Goal: Task Accomplishment & Management: Manage account settings

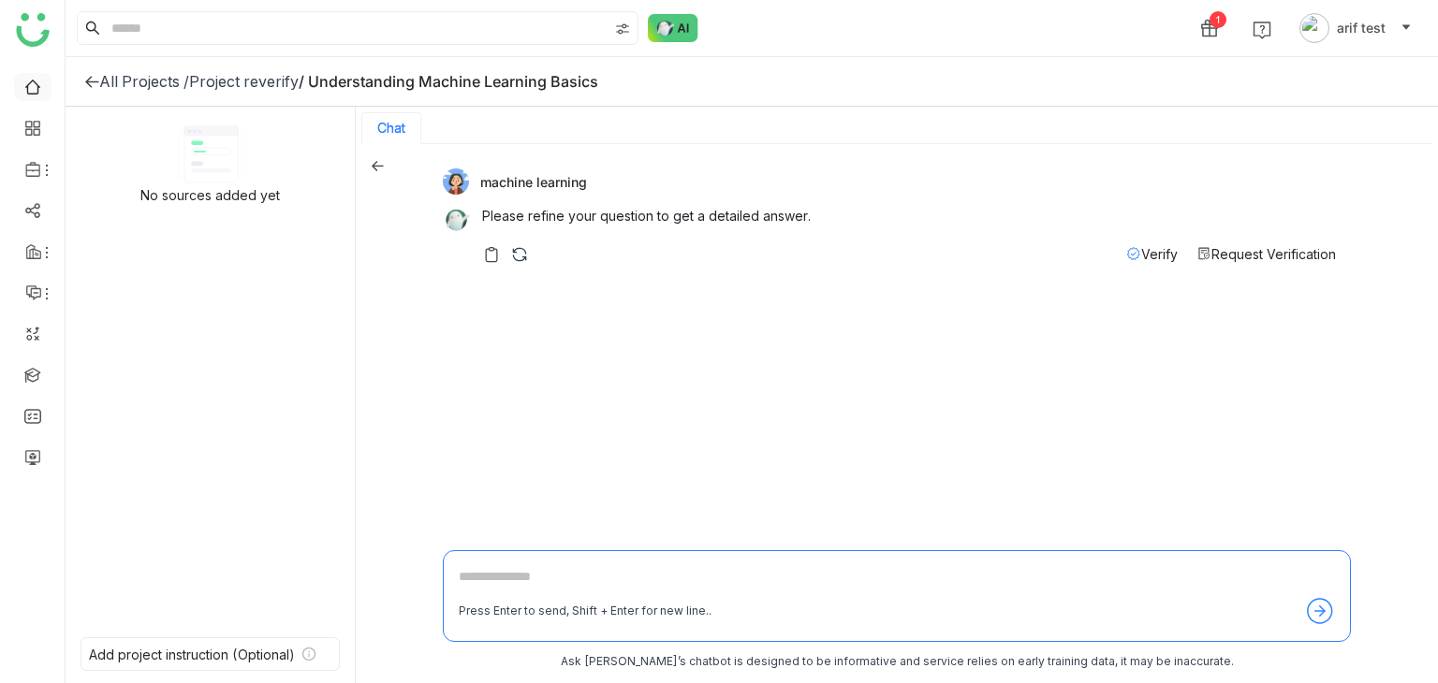
click at [33, 86] on link at bounding box center [32, 86] width 17 height 16
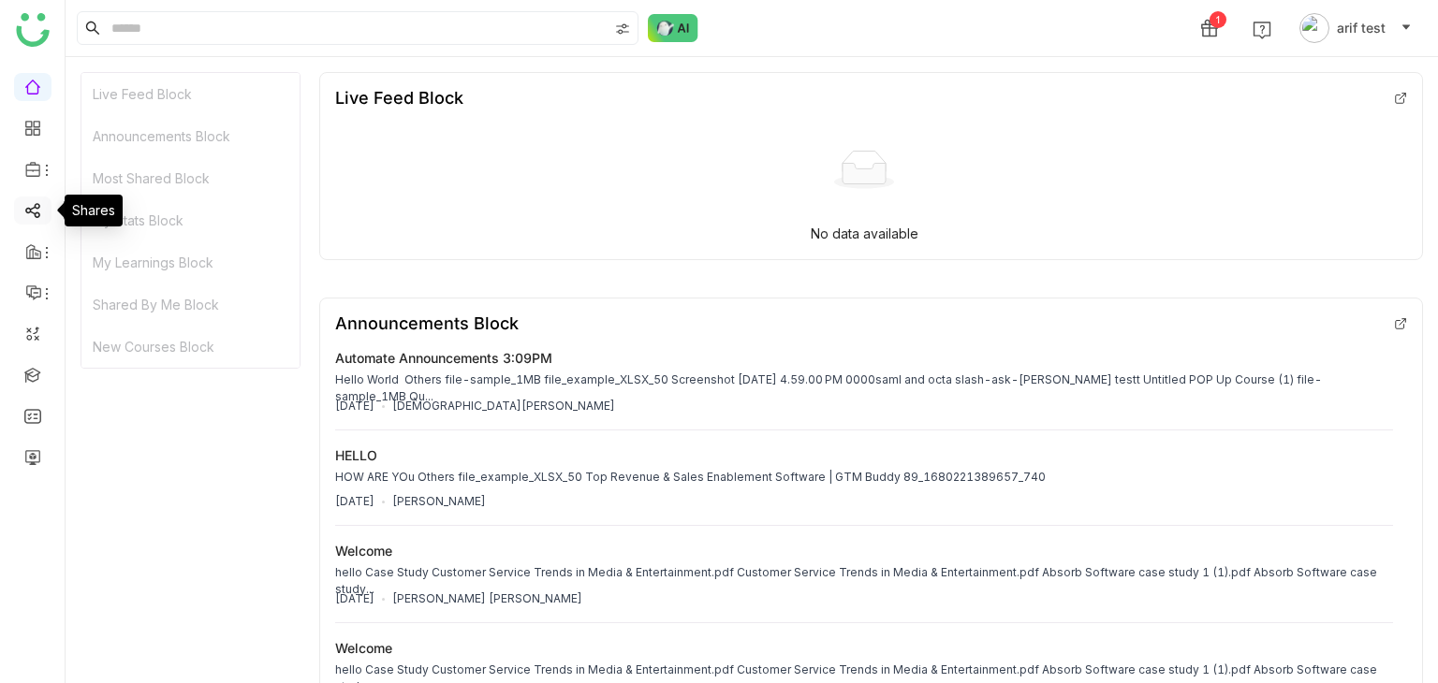
click at [27, 213] on link at bounding box center [32, 209] width 17 height 16
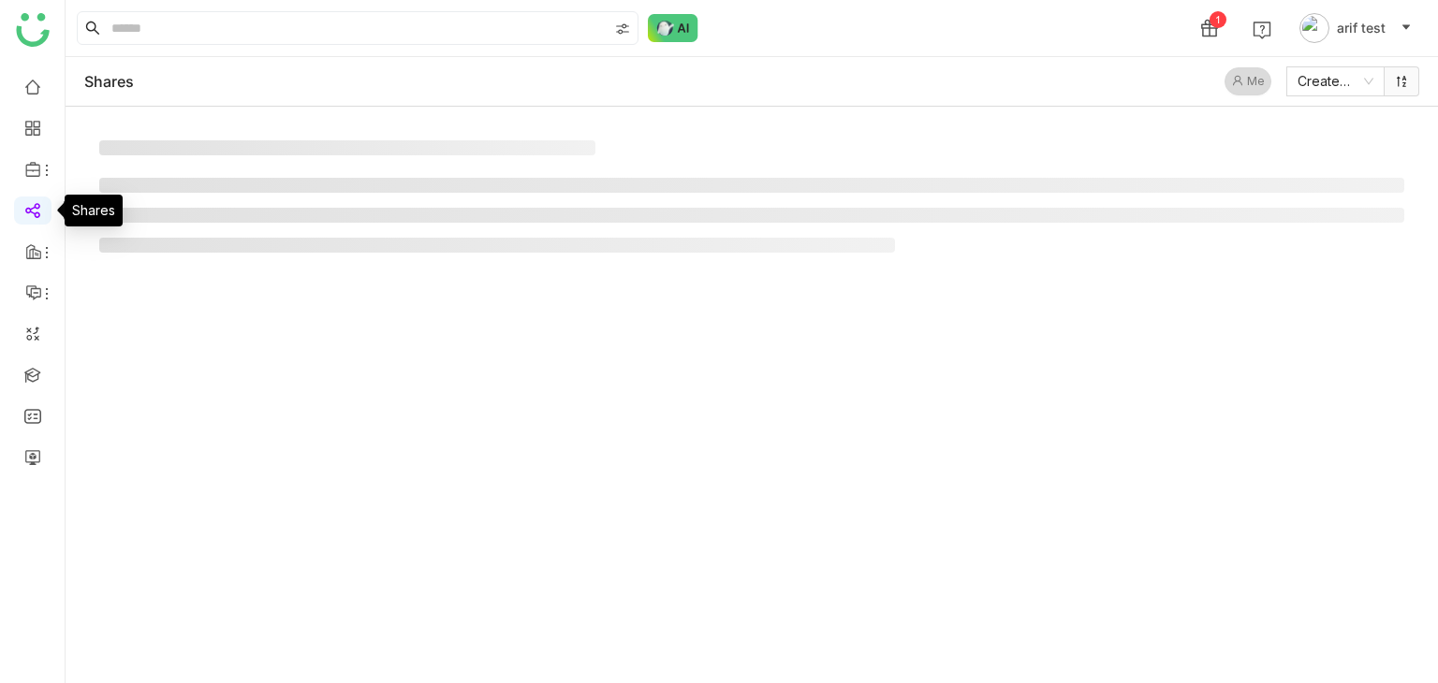
click at [27, 213] on link at bounding box center [32, 209] width 17 height 16
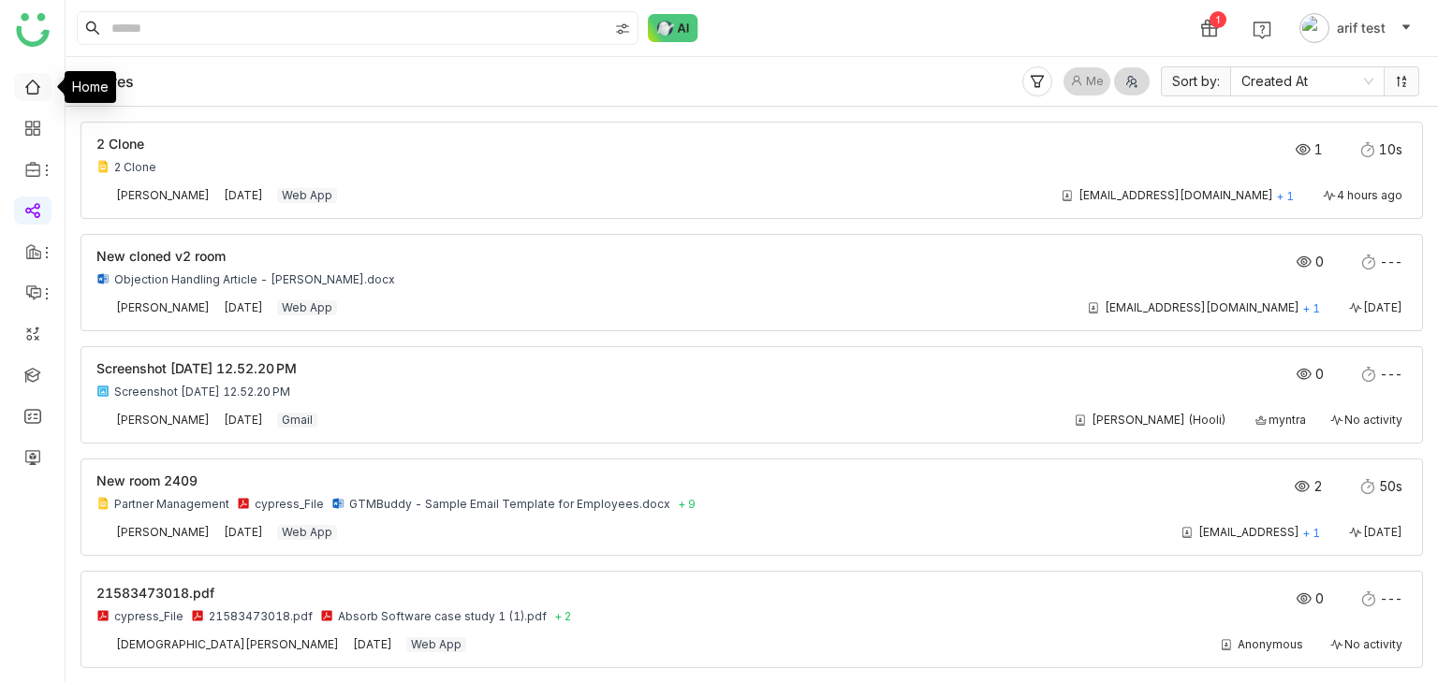
click at [40, 84] on link at bounding box center [32, 86] width 17 height 16
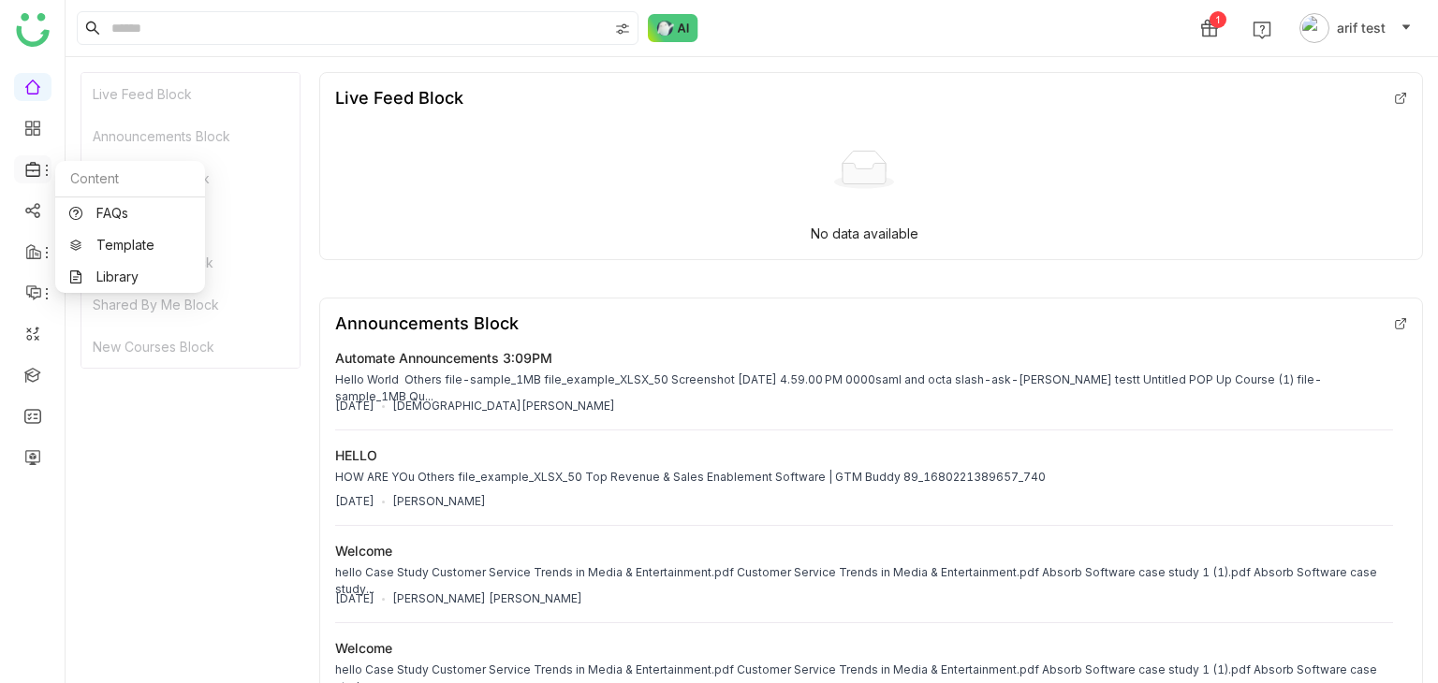
click at [42, 166] on icon at bounding box center [46, 170] width 15 height 15
click at [123, 276] on link "Library" at bounding box center [130, 277] width 122 height 13
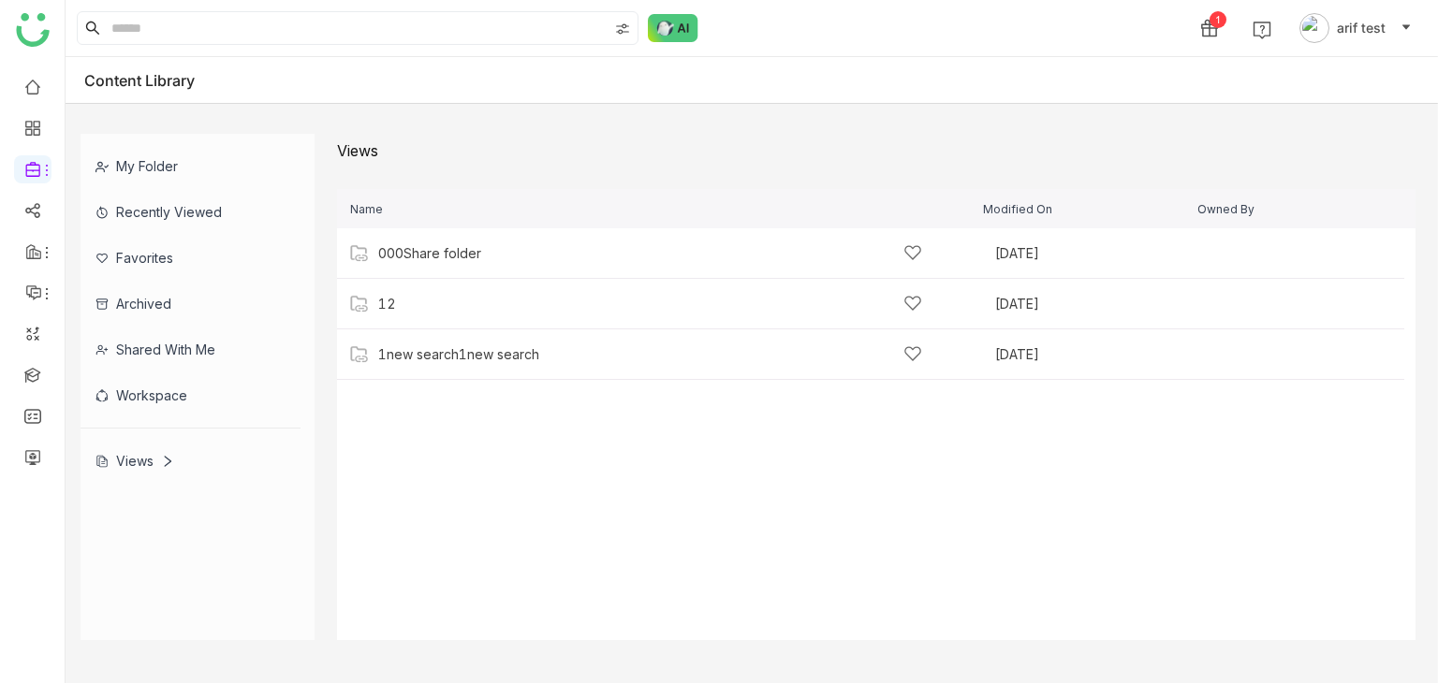
click at [206, 173] on div "My Folder" at bounding box center [191, 166] width 220 height 46
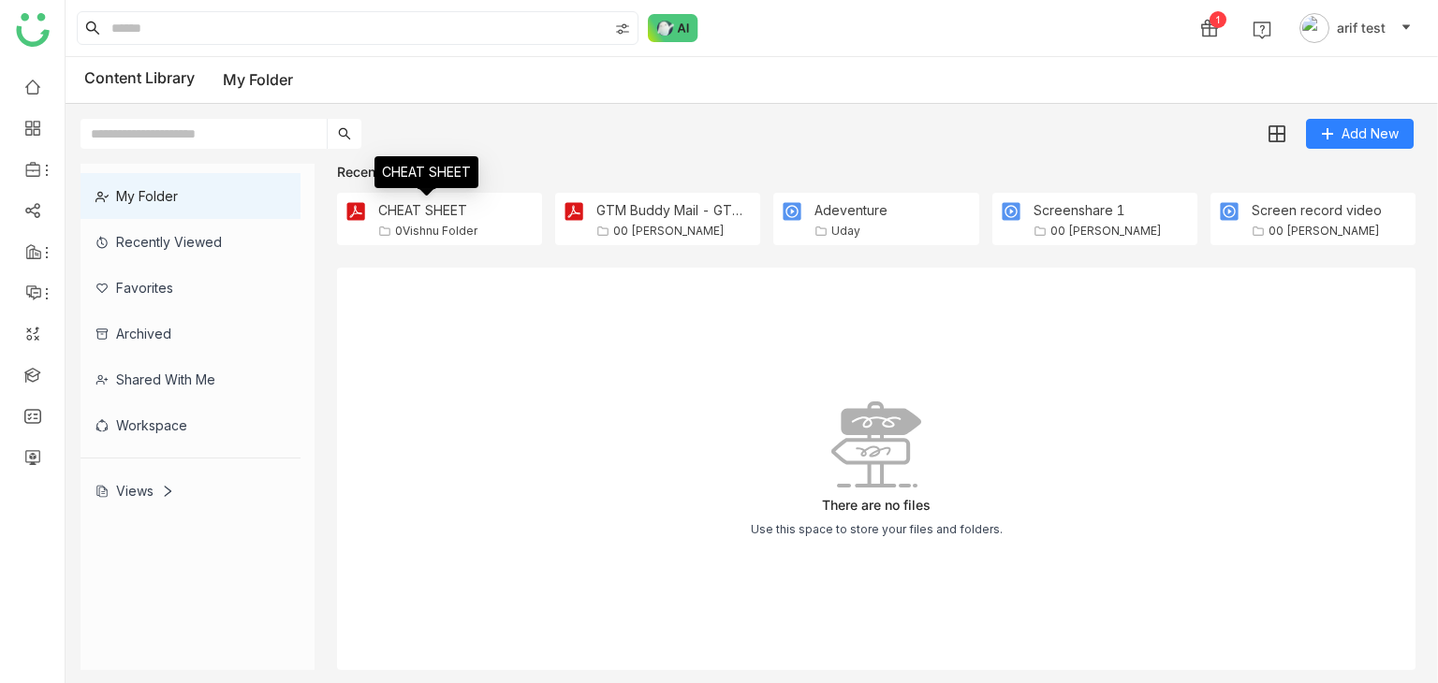
click at [439, 207] on div "CHEAT SHEET" at bounding box center [427, 210] width 99 height 16
click at [24, 202] on link at bounding box center [32, 209] width 17 height 16
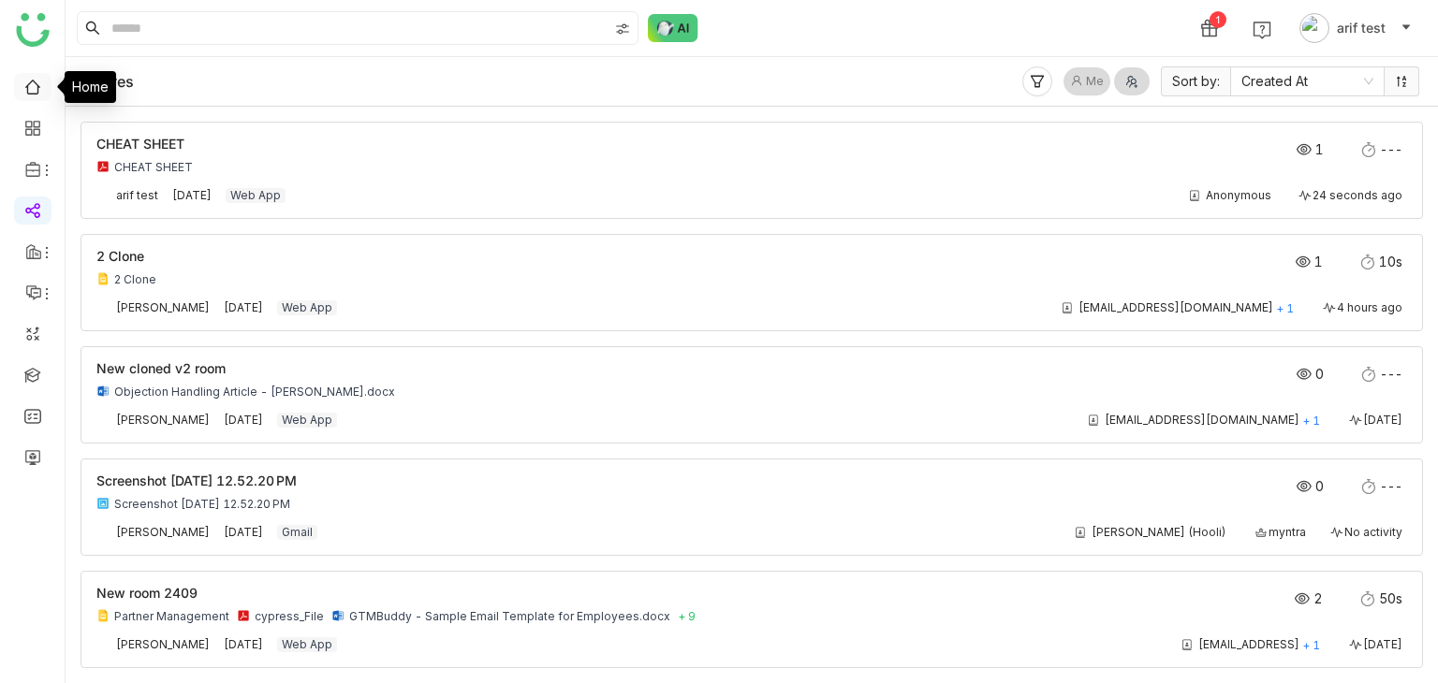
click at [27, 94] on link at bounding box center [32, 86] width 17 height 16
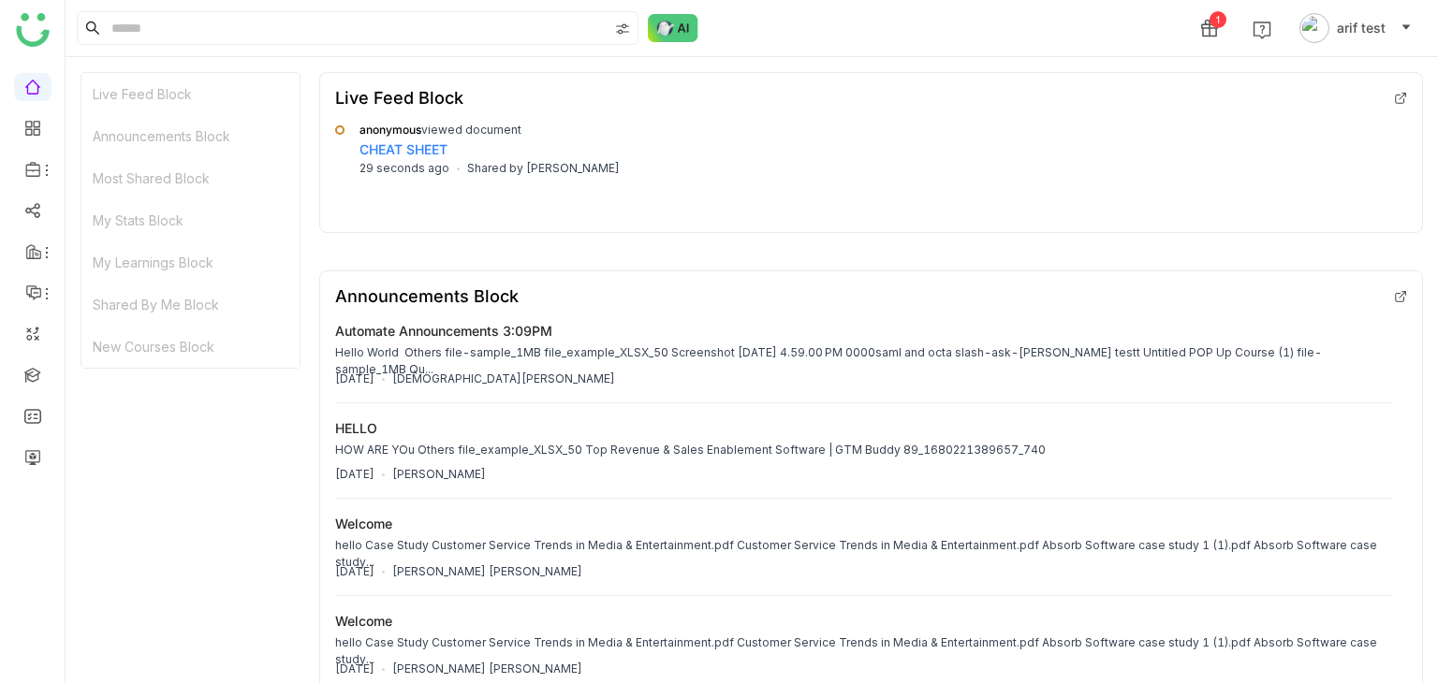
click at [390, 147] on link "CHEAT SHEET" at bounding box center [403, 149] width 88 height 16
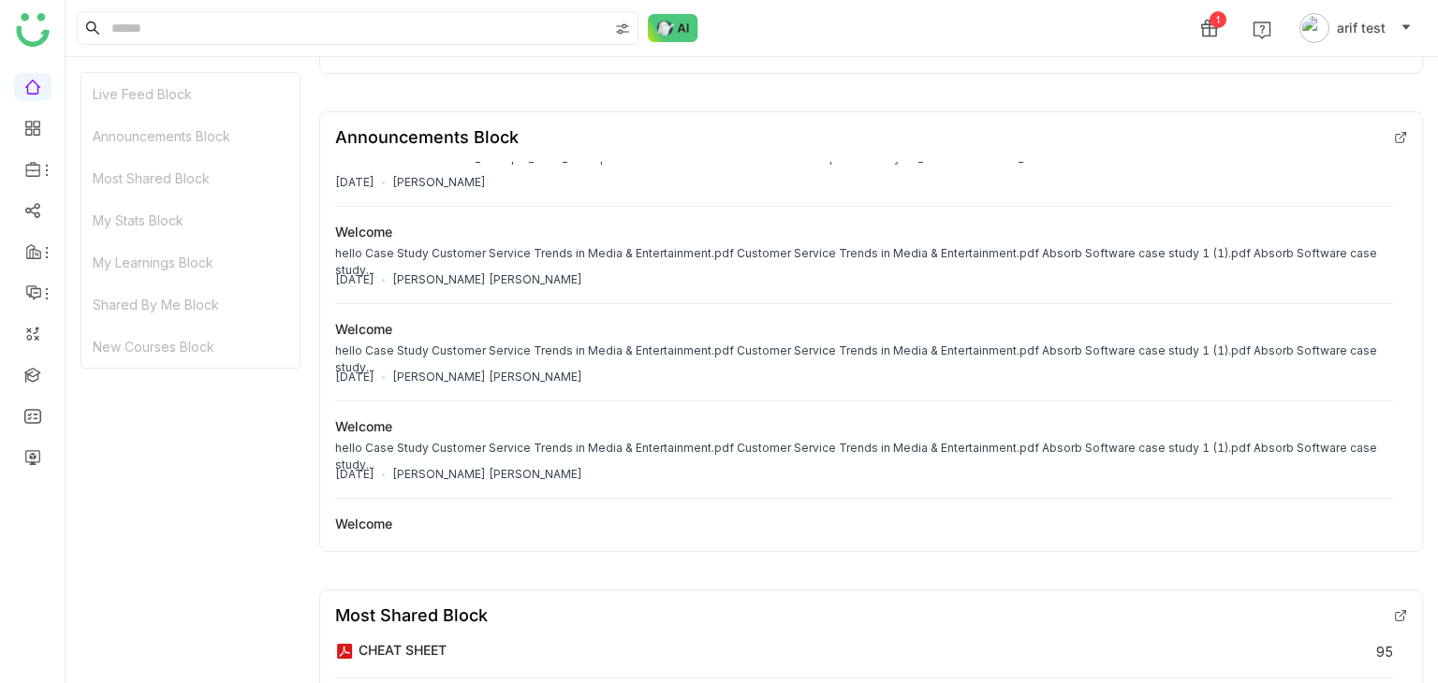
scroll to position [145, 0]
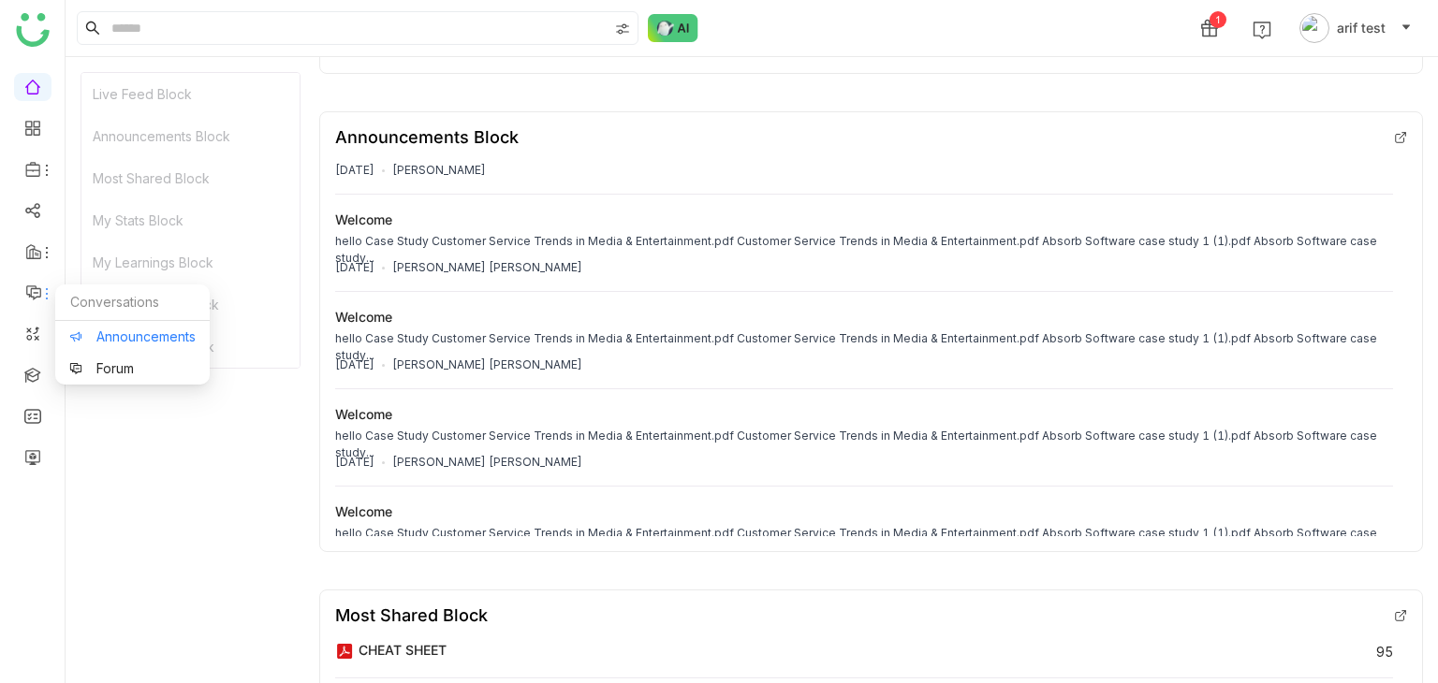
click at [88, 344] on link "Announcements" at bounding box center [132, 336] width 126 height 13
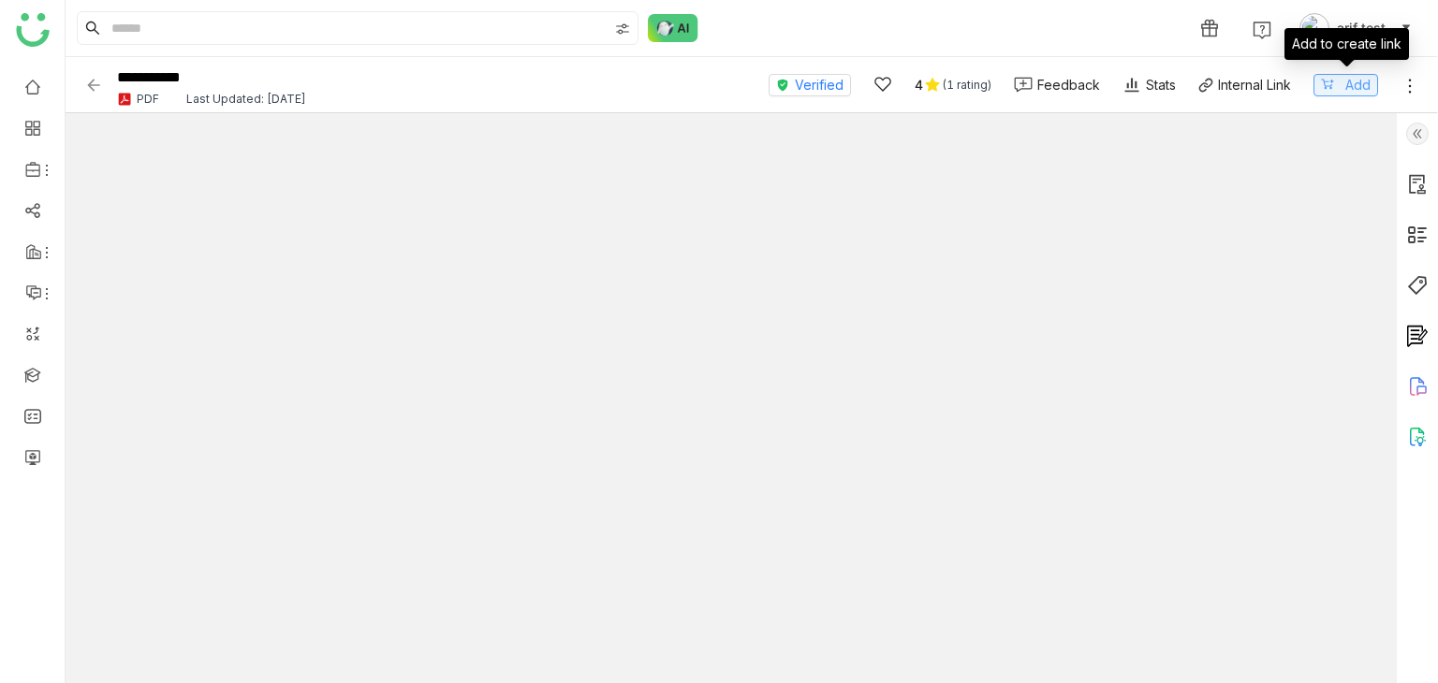
click at [1364, 93] on span "Add" at bounding box center [1357, 85] width 25 height 21
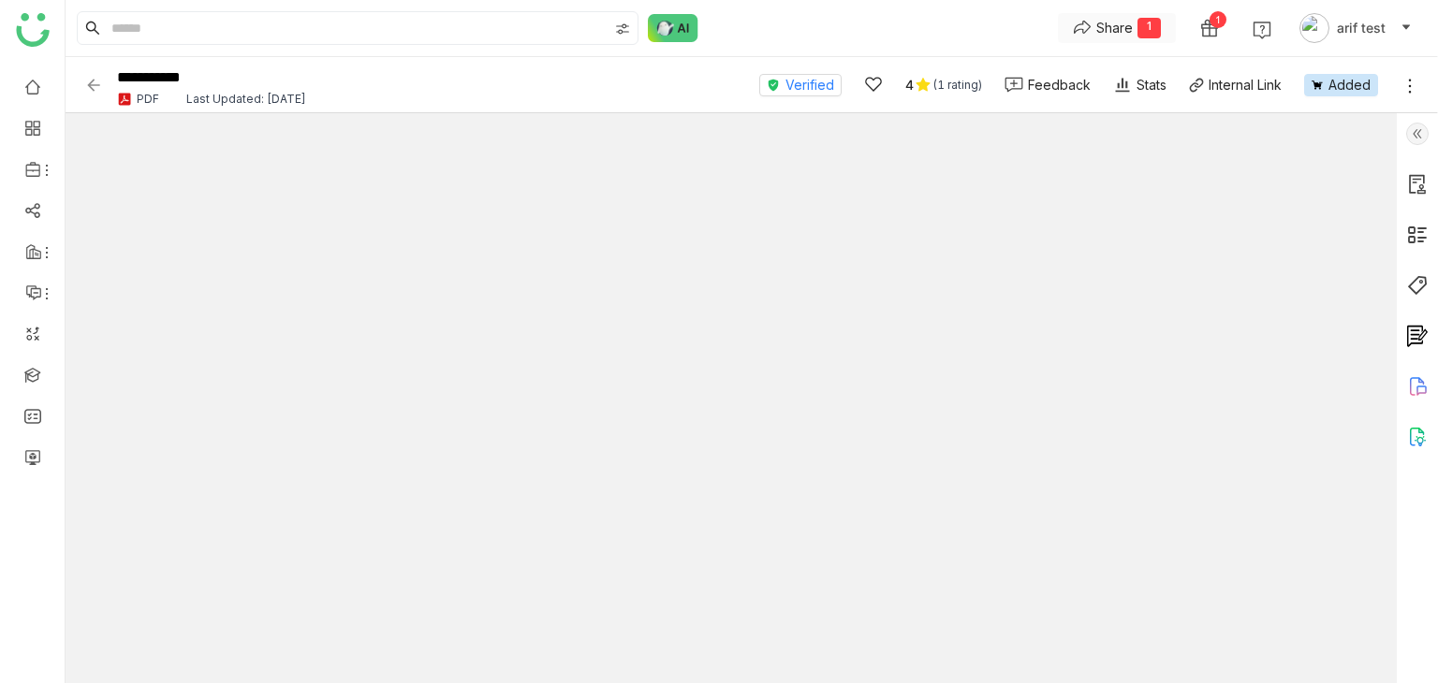
click at [1138, 23] on div "1" at bounding box center [1148, 28] width 23 height 21
click at [1121, 61] on span "Create Link" at bounding box center [1110, 66] width 70 height 20
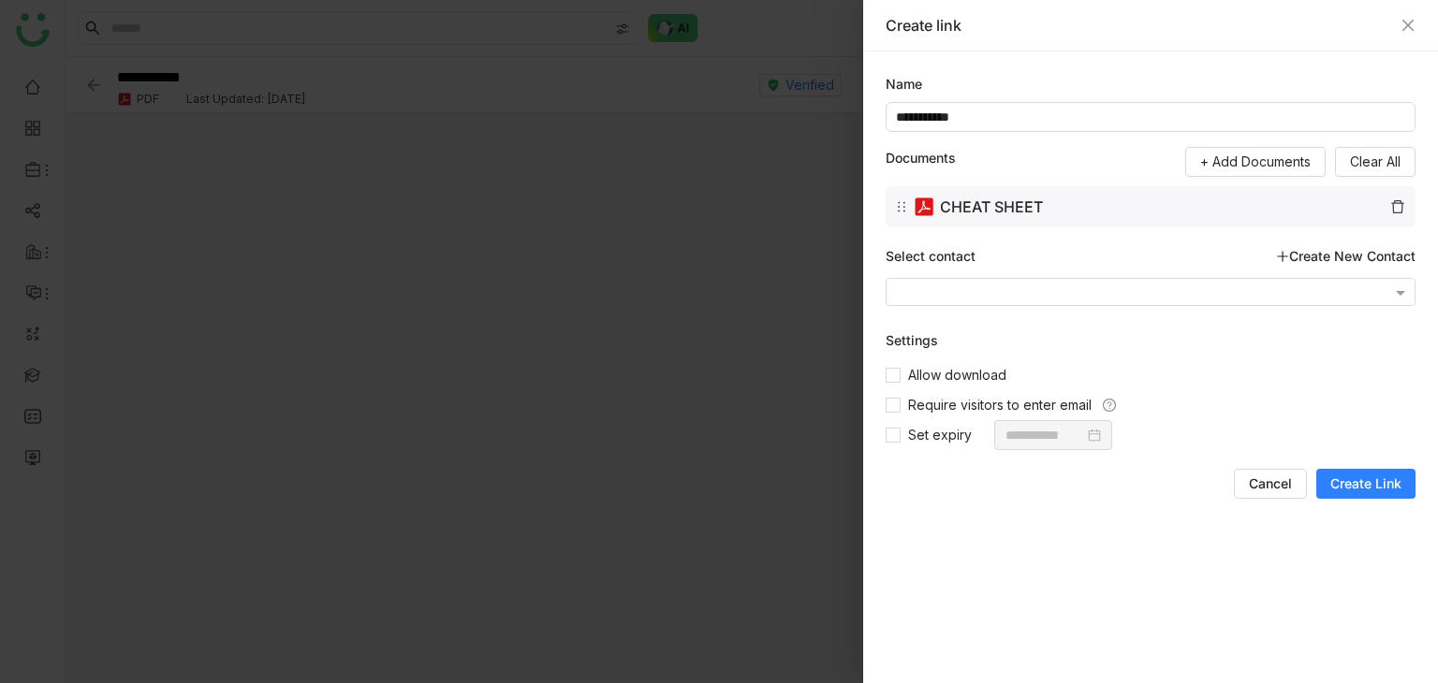
click at [1407, 493] on button "Create Link" at bounding box center [1365, 484] width 99 height 30
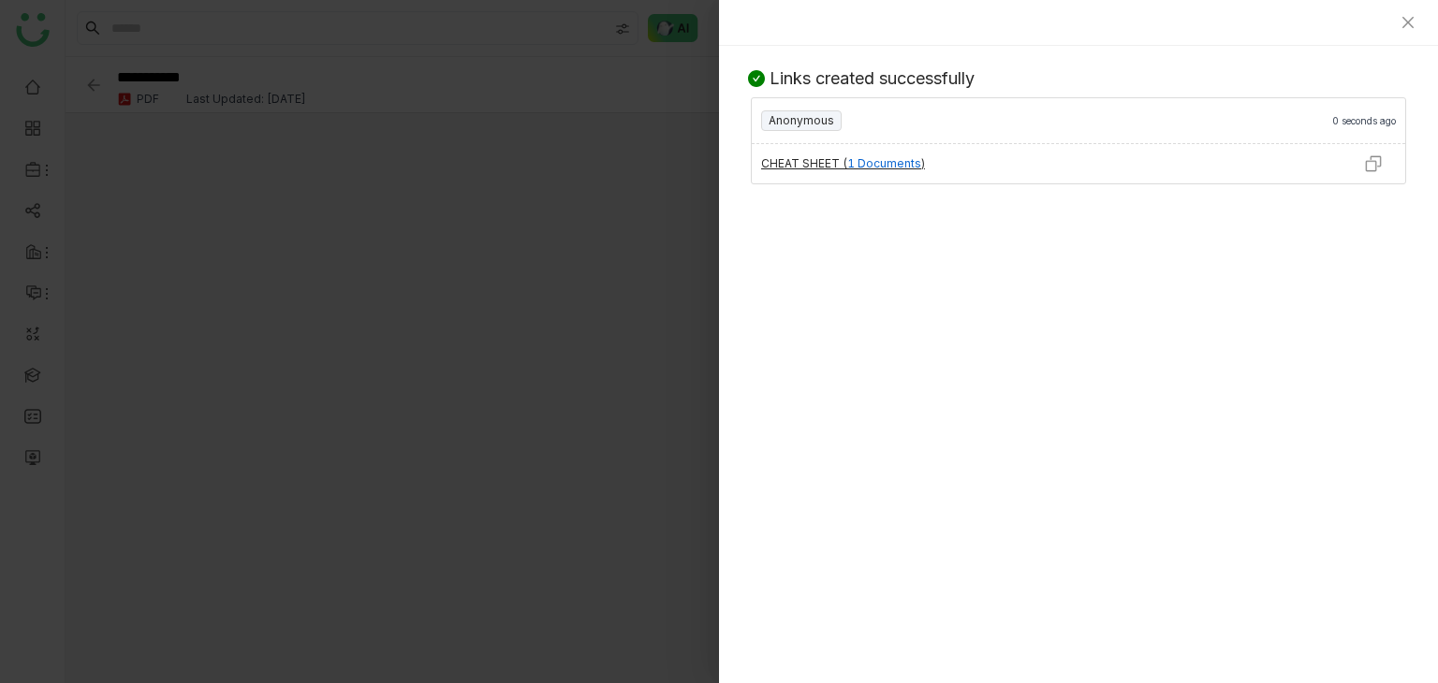
click at [1374, 168] on img at bounding box center [1373, 163] width 19 height 19
click at [1408, 17] on icon "Close" at bounding box center [1407, 22] width 15 height 15
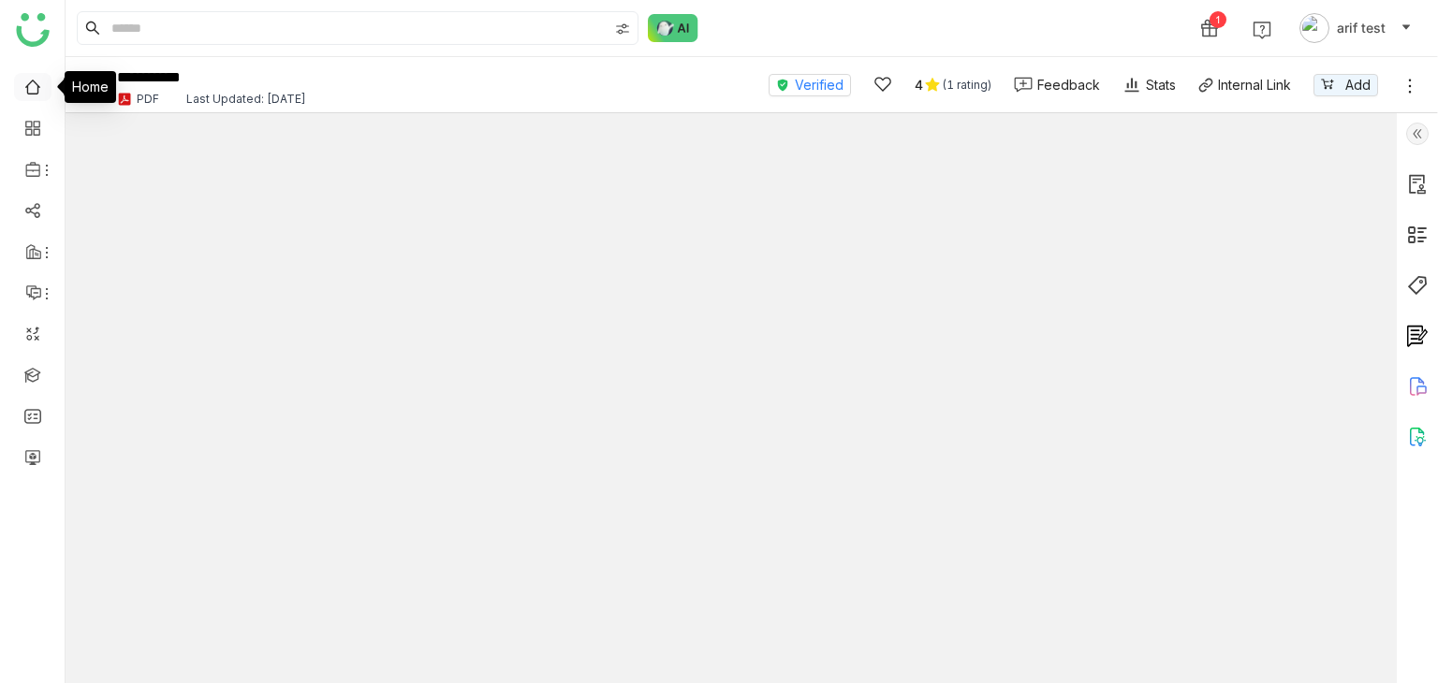
click at [27, 94] on link at bounding box center [32, 86] width 17 height 16
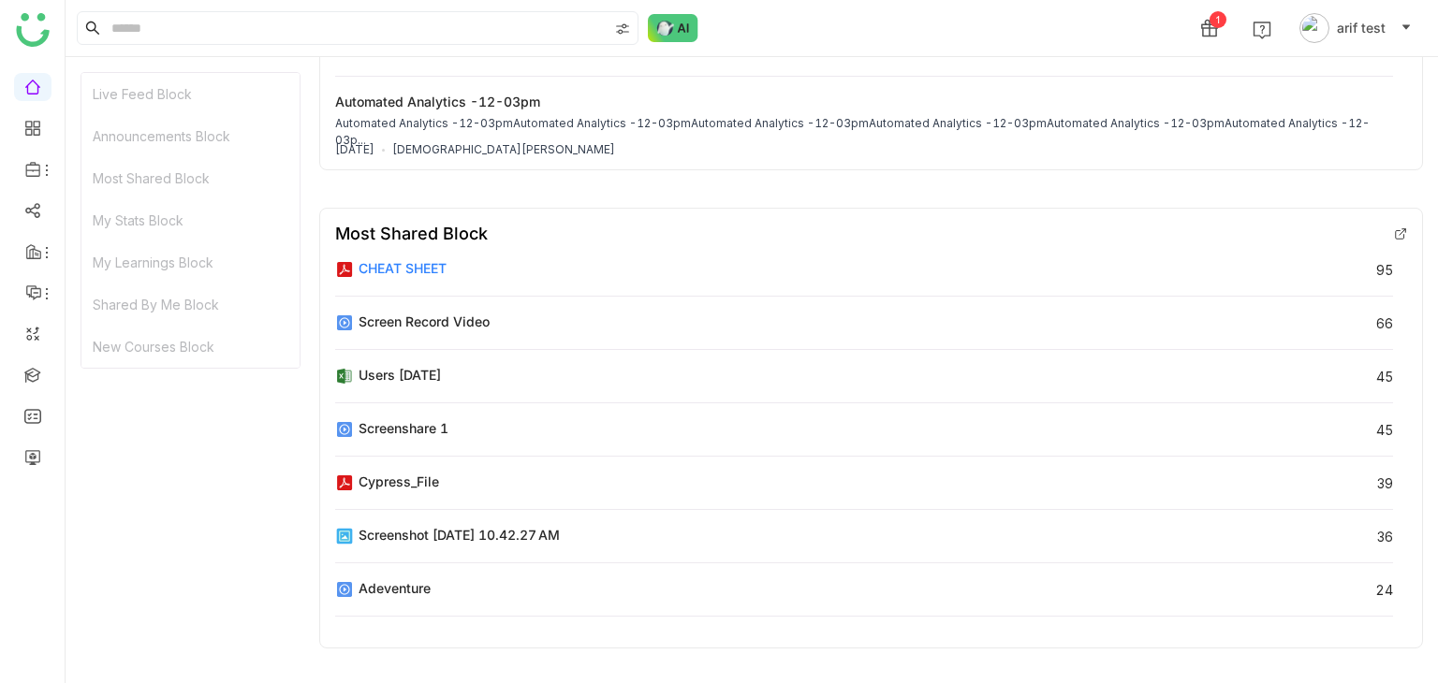
drag, startPoint x: 410, startPoint y: 267, endPoint x: 361, endPoint y: 282, distance: 50.9
click at [361, 282] on div "CHEAT SHEET 95" at bounding box center [864, 277] width 1058 height 38
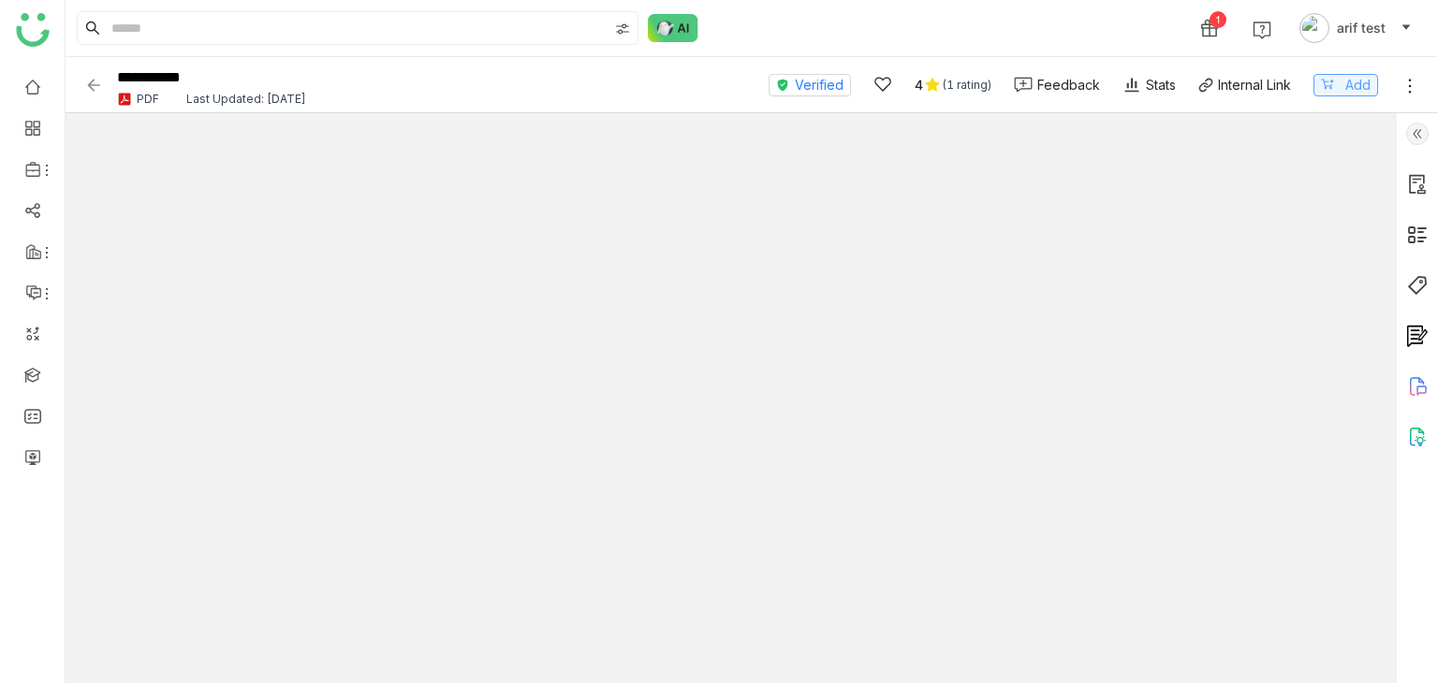
click at [1352, 83] on span "Add" at bounding box center [1357, 85] width 25 height 21
click at [1131, 29] on div "Share" at bounding box center [1114, 28] width 37 height 20
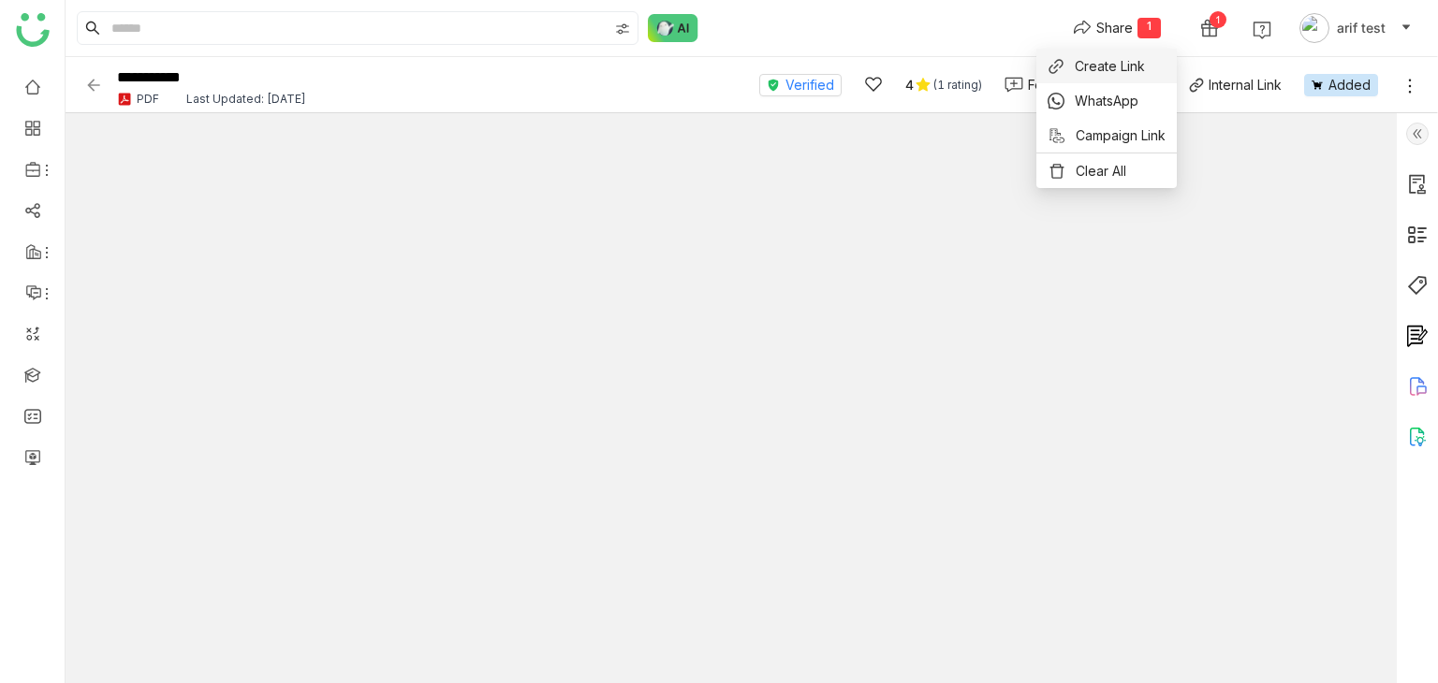
click at [1112, 68] on span "Create Link" at bounding box center [1110, 66] width 70 height 20
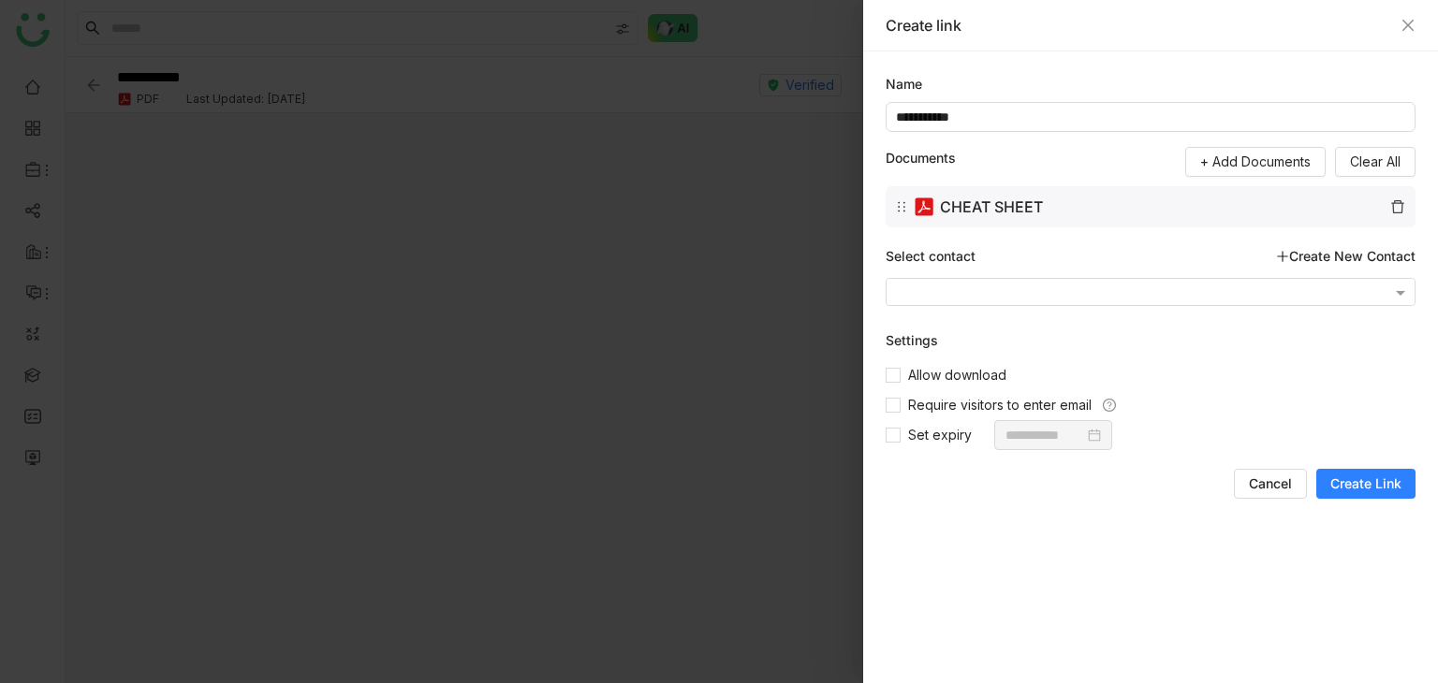
click at [1359, 488] on span "Create Link" at bounding box center [1365, 484] width 71 height 19
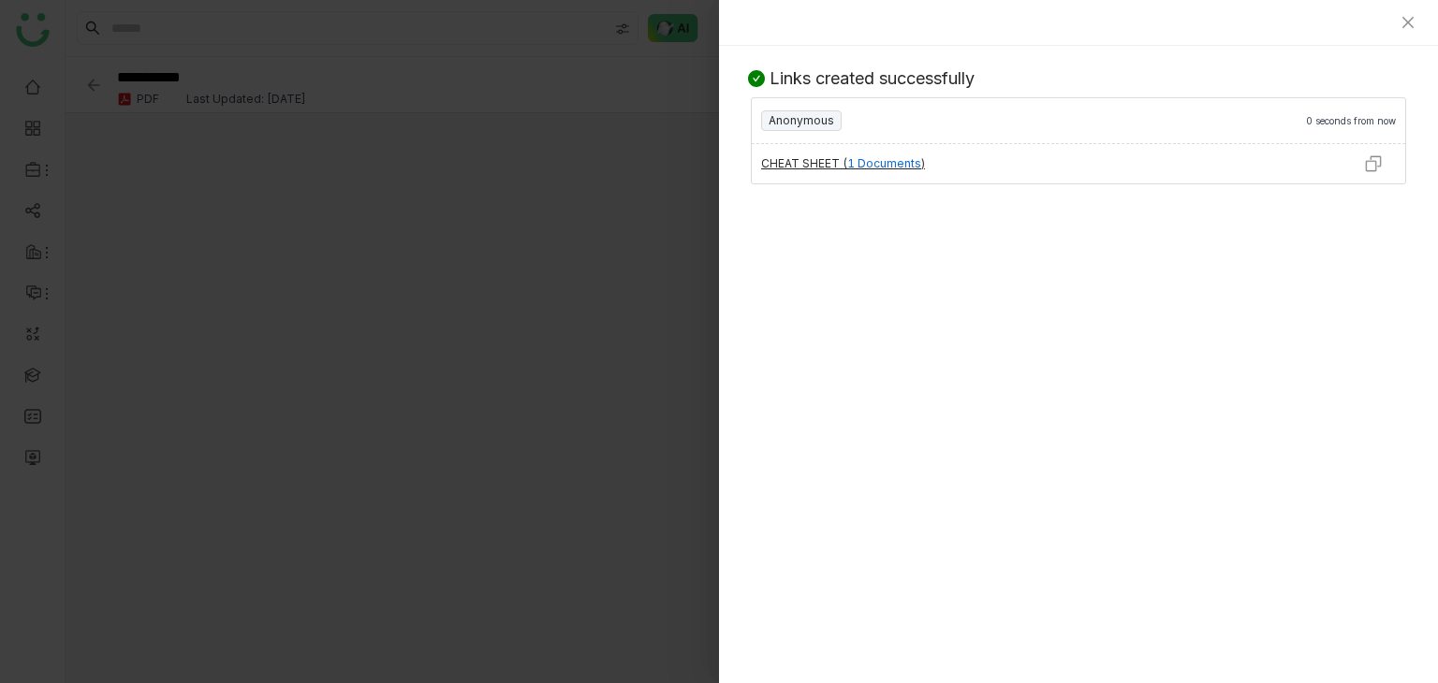
click at [1372, 157] on img at bounding box center [1373, 163] width 19 height 19
click at [1404, 23] on icon "Close" at bounding box center [1407, 22] width 15 height 15
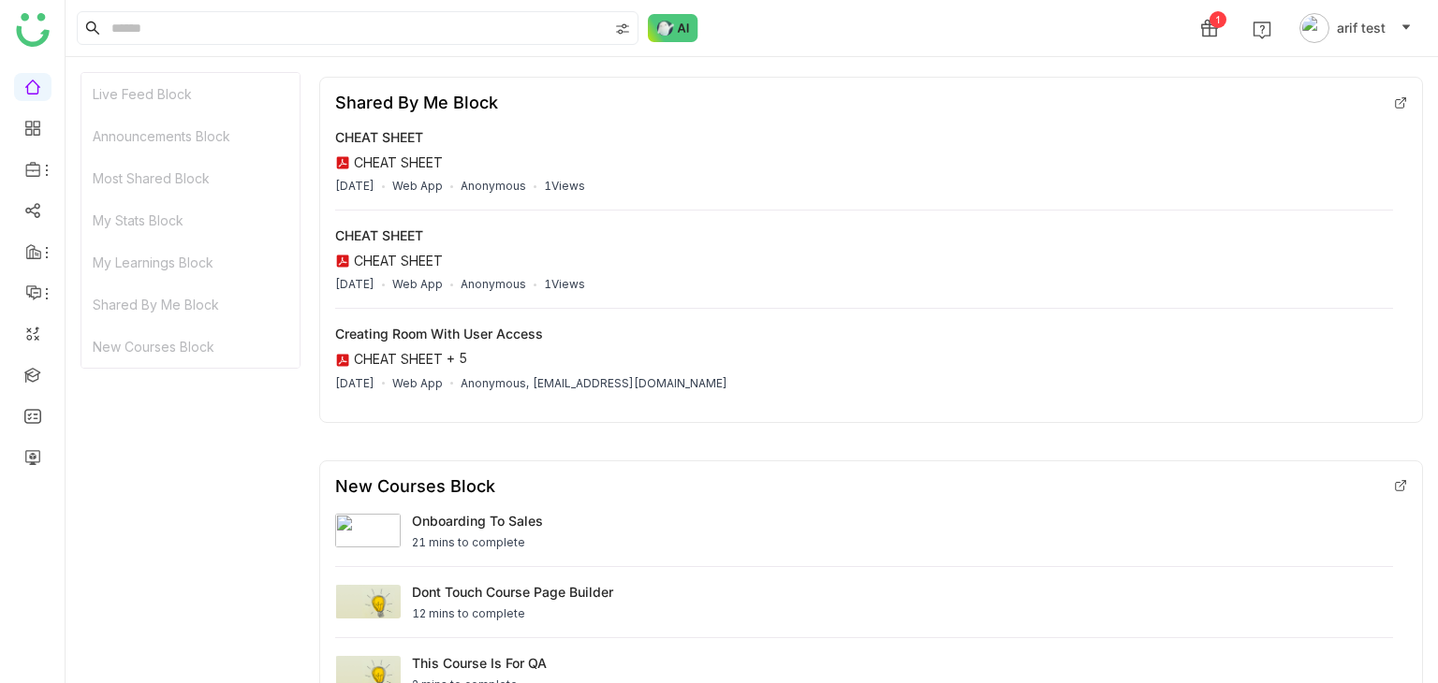
scroll to position [2186, 0]
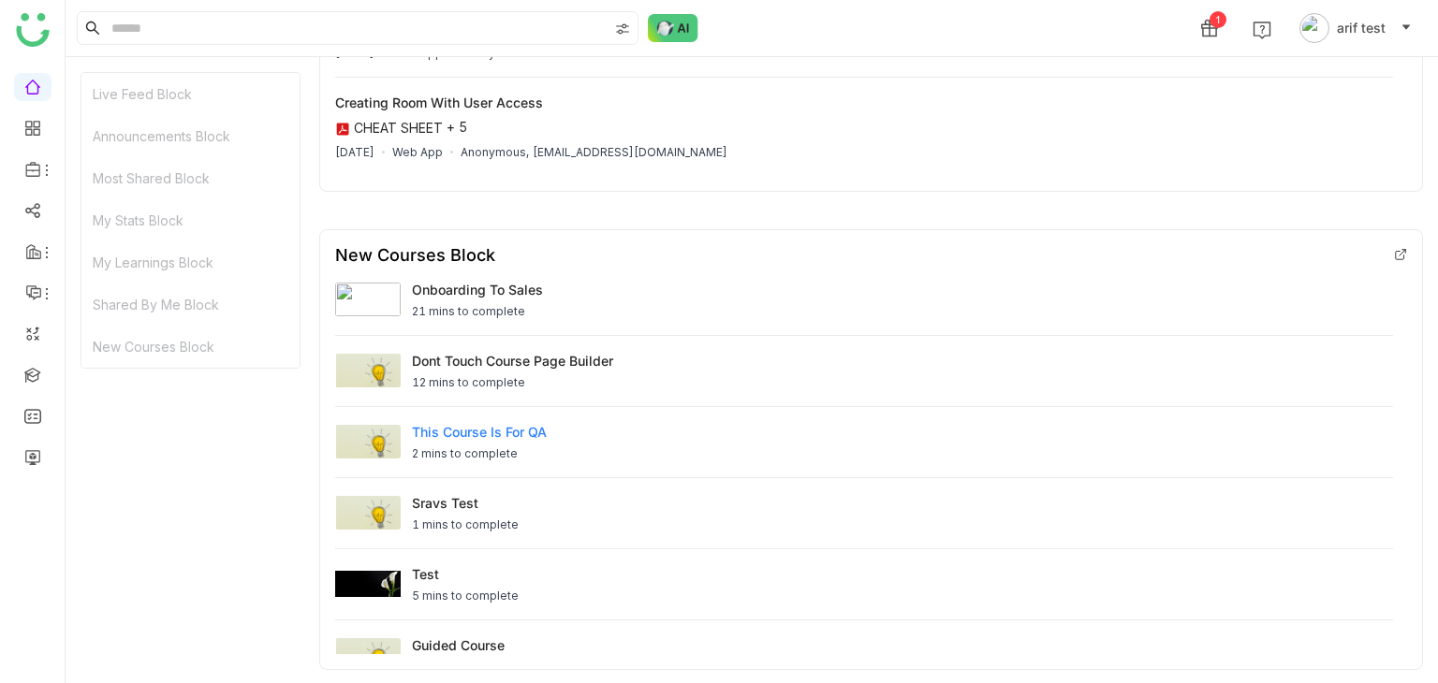
click at [1045, 420] on div "This course is for QA 2 mins to complete" at bounding box center [864, 442] width 1058 height 71
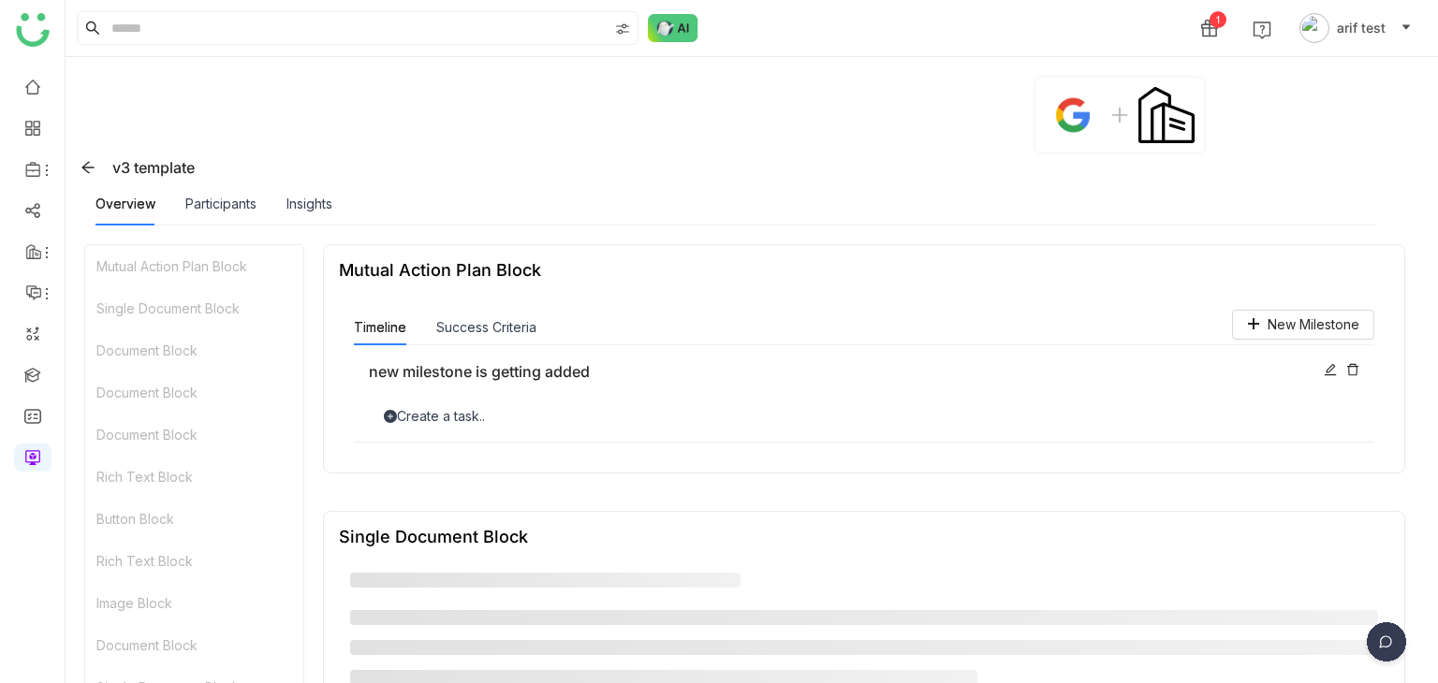
scroll to position [15, 0]
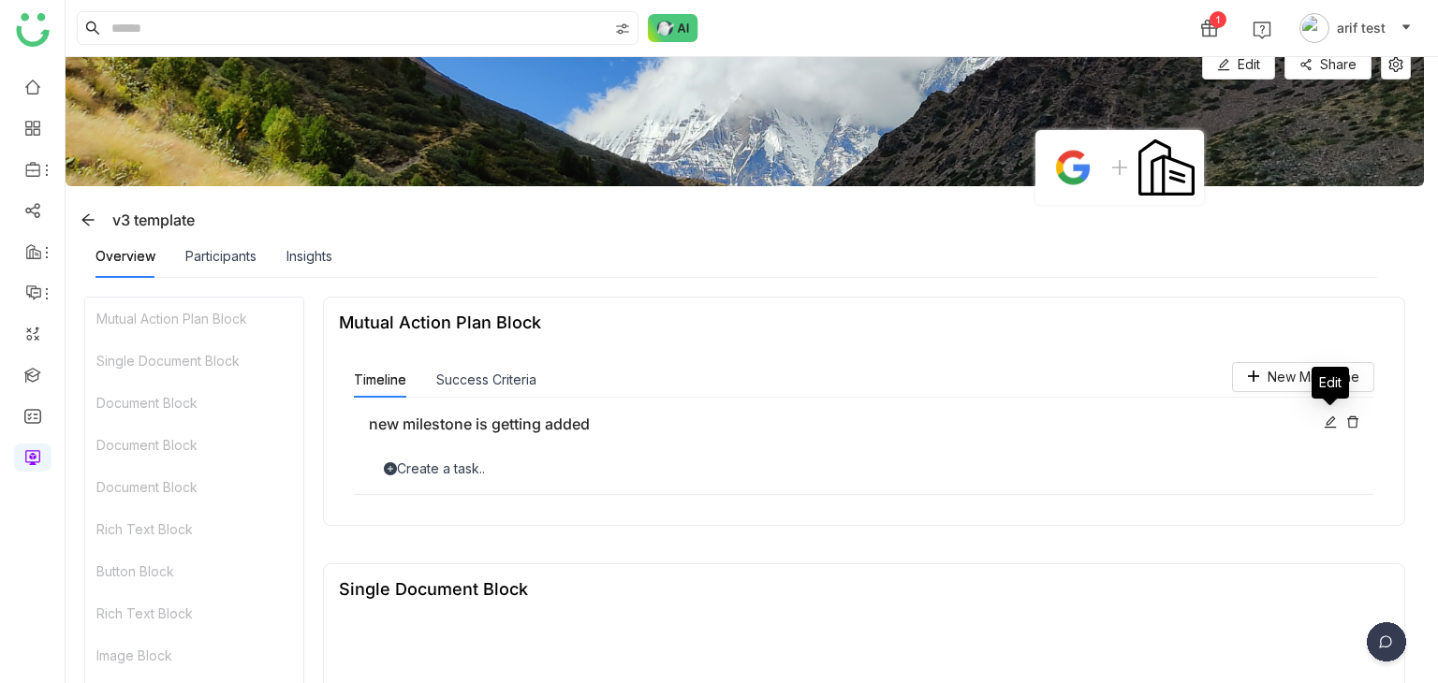
click at [1329, 428] on icon at bounding box center [1330, 422] width 13 height 13
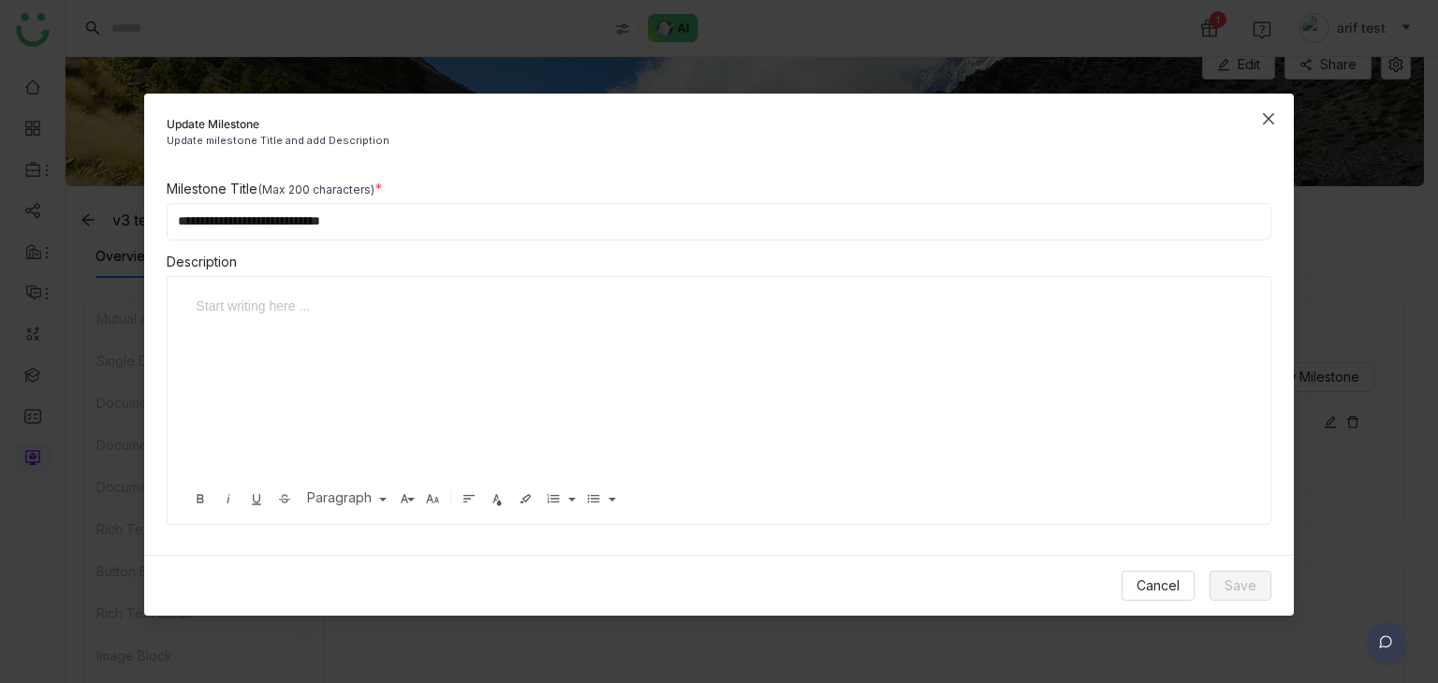
click at [1265, 112] on icon "Close" at bounding box center [1268, 118] width 15 height 15
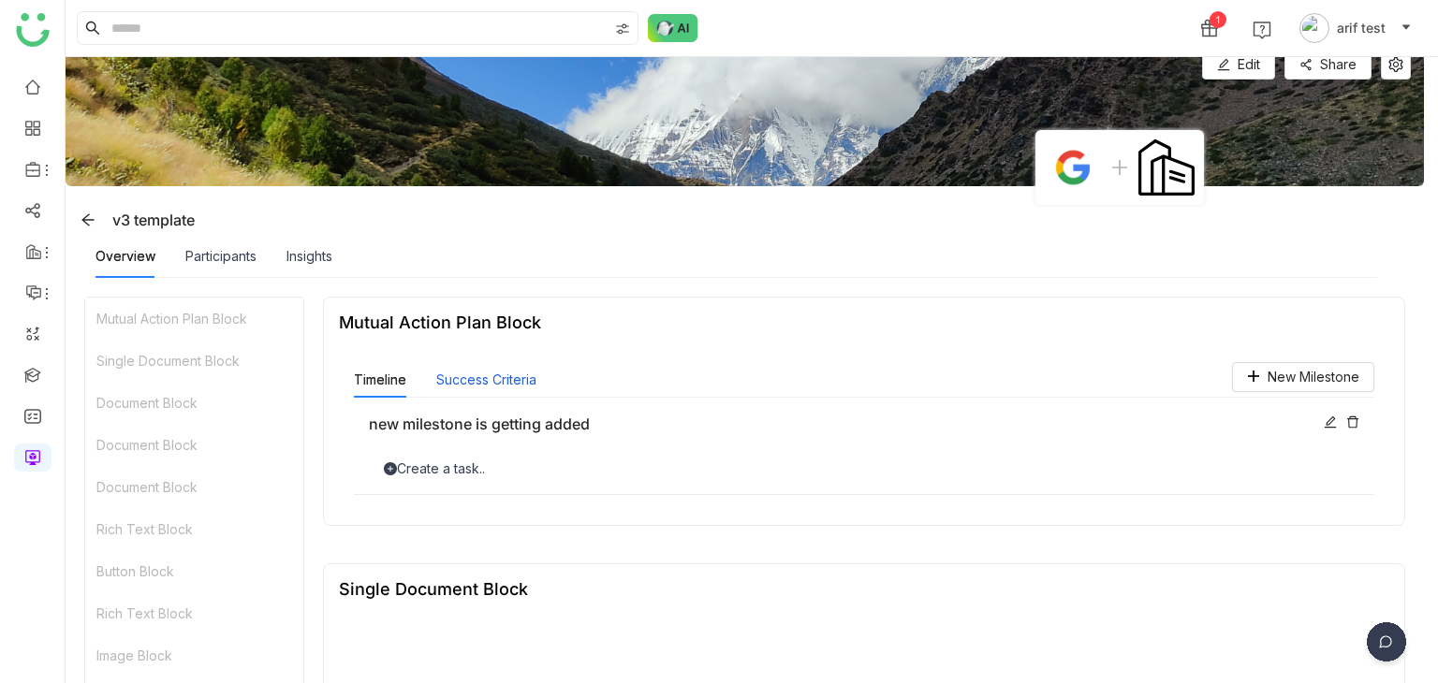
click at [509, 380] on button "Success Criteria" at bounding box center [486, 380] width 100 height 21
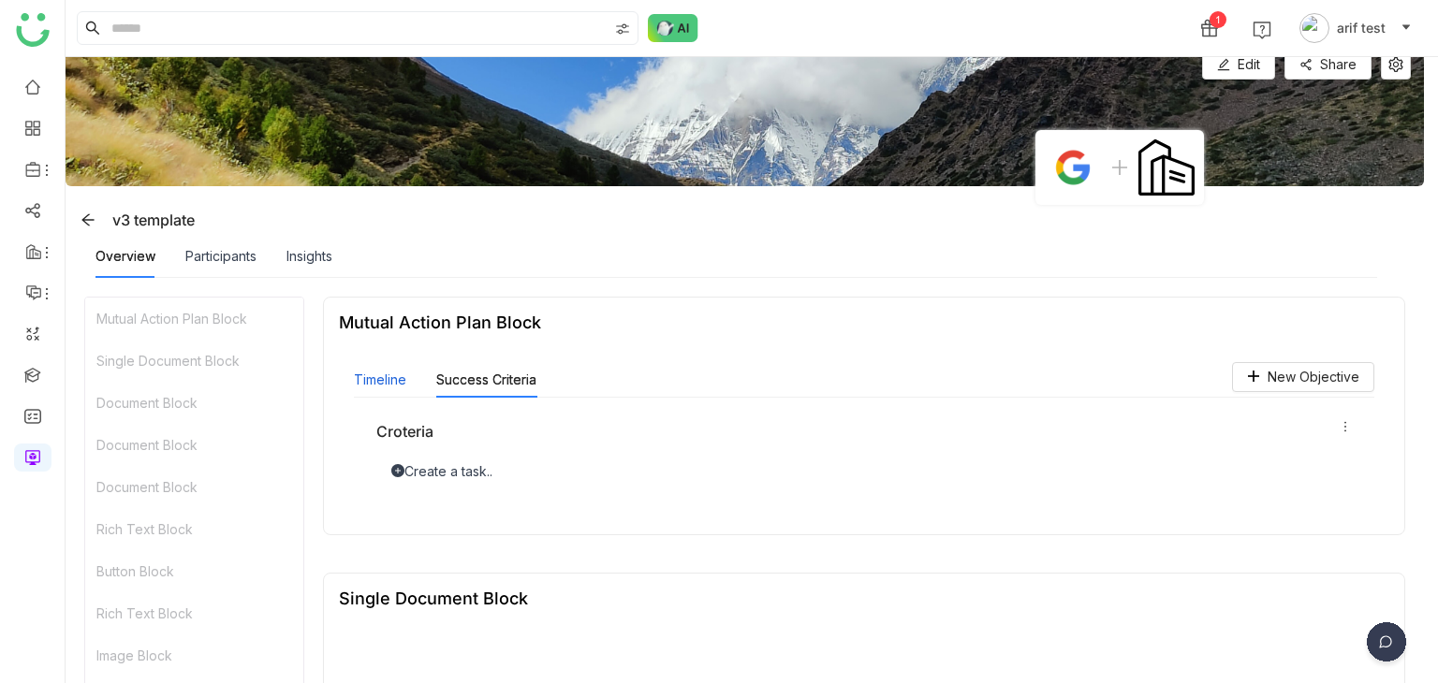
click at [359, 374] on button "Timeline" at bounding box center [380, 380] width 52 height 21
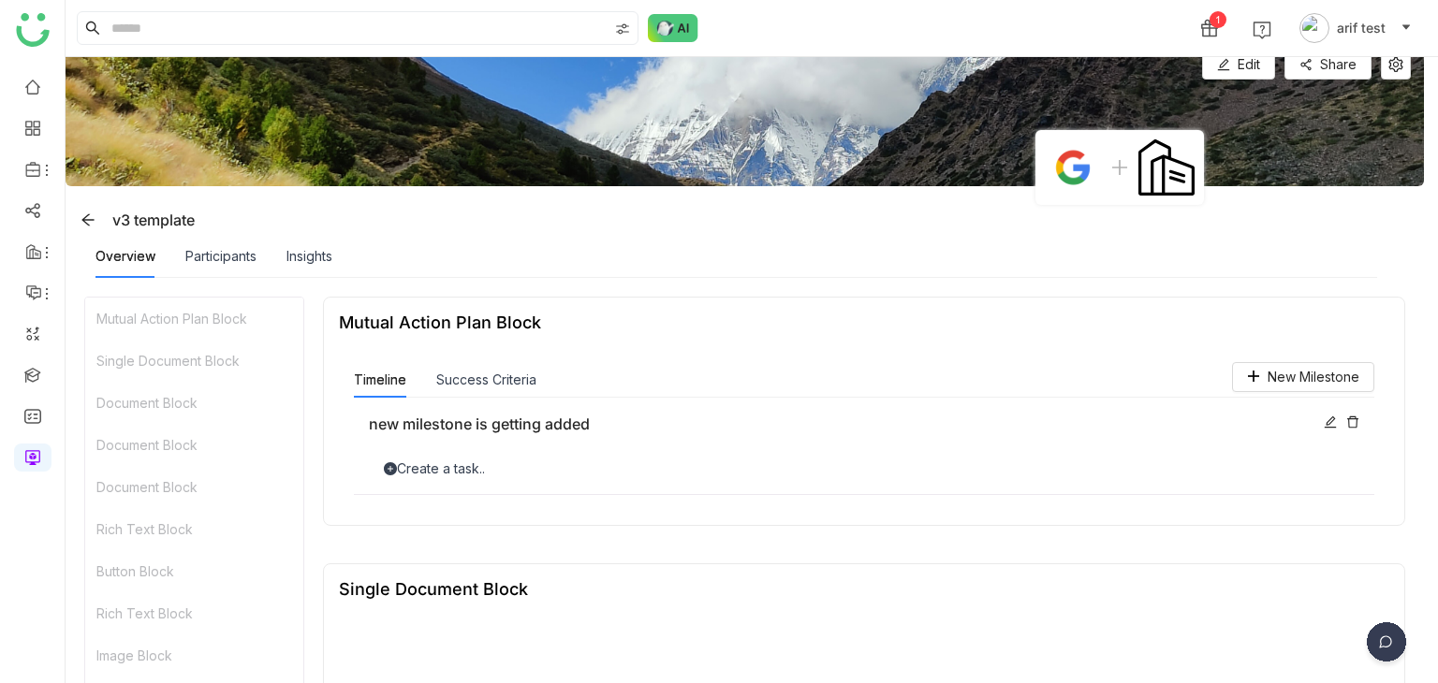
click at [1338, 423] on div at bounding box center [1342, 423] width 36 height 21
click at [1333, 423] on icon at bounding box center [1330, 422] width 13 height 13
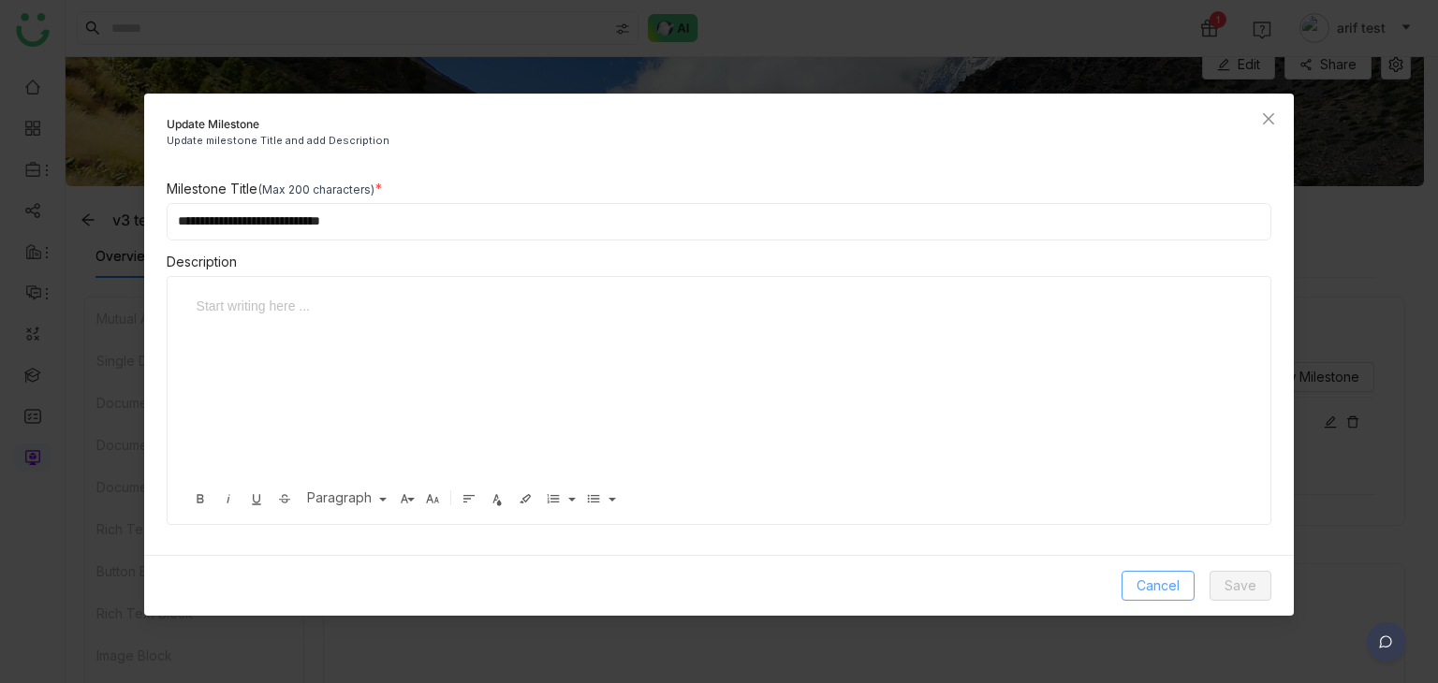
click at [1157, 581] on span "Cancel" at bounding box center [1157, 586] width 43 height 21
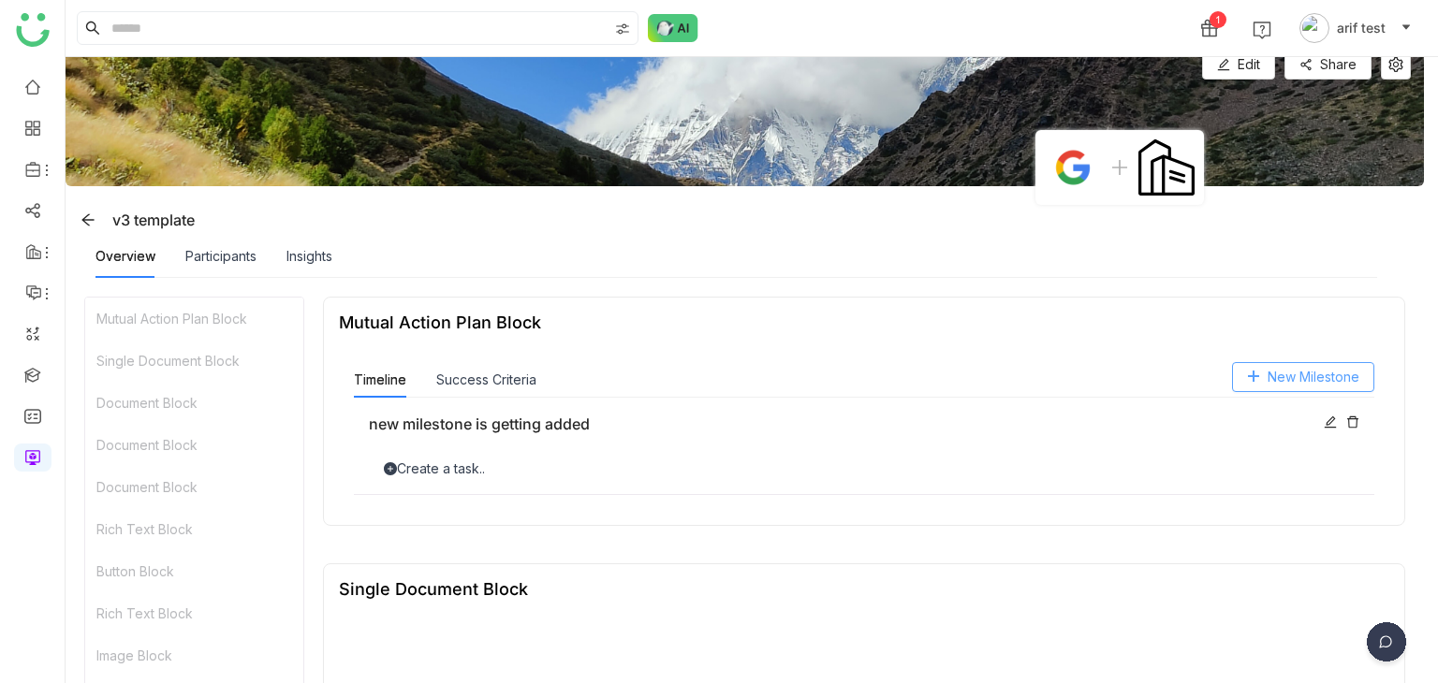
click at [1306, 387] on span "New Milestone" at bounding box center [1313, 377] width 92 height 21
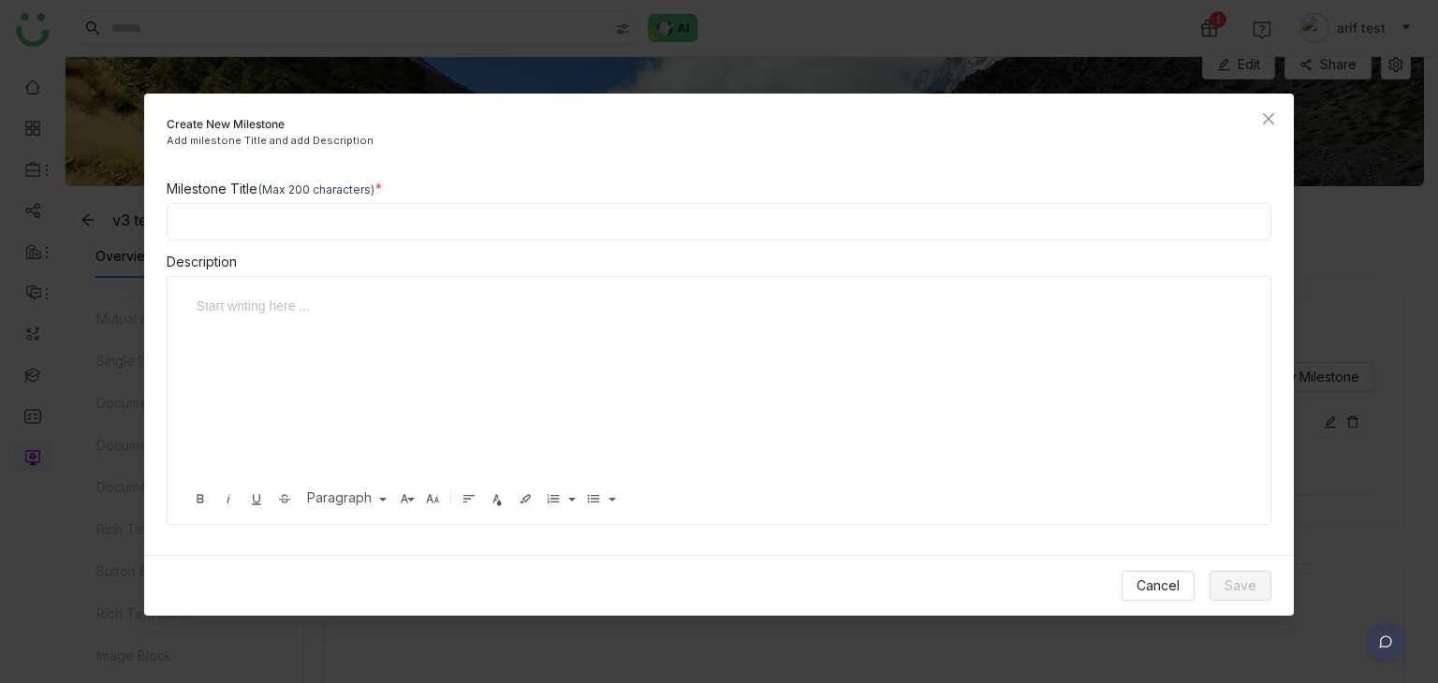
click at [674, 234] on input at bounding box center [720, 221] width 1106 height 37
click at [305, 216] on input "**********" at bounding box center [720, 221] width 1106 height 37
click at [342, 230] on input "**********" at bounding box center [720, 221] width 1106 height 37
type input "**********"
click at [1250, 583] on span "Save" at bounding box center [1240, 586] width 32 height 21
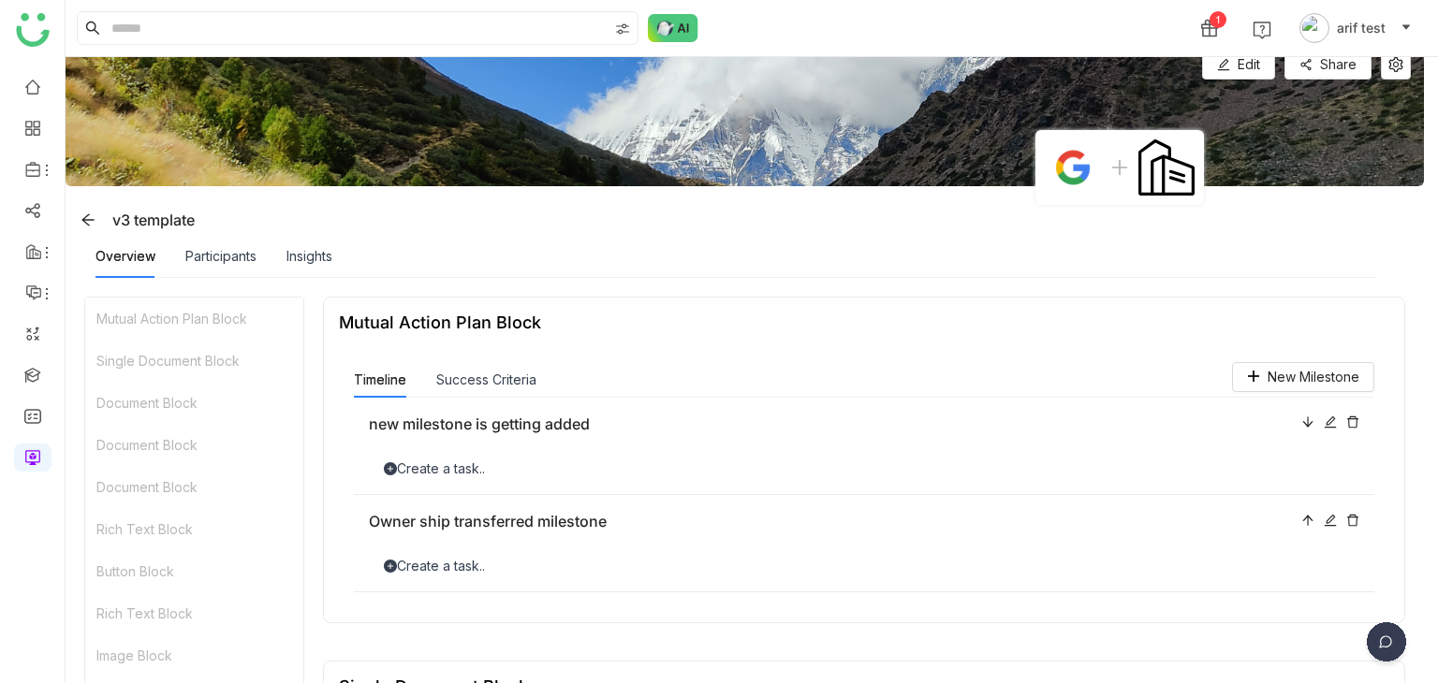
click at [461, 566] on div "Create a task.." at bounding box center [864, 566] width 990 height 21
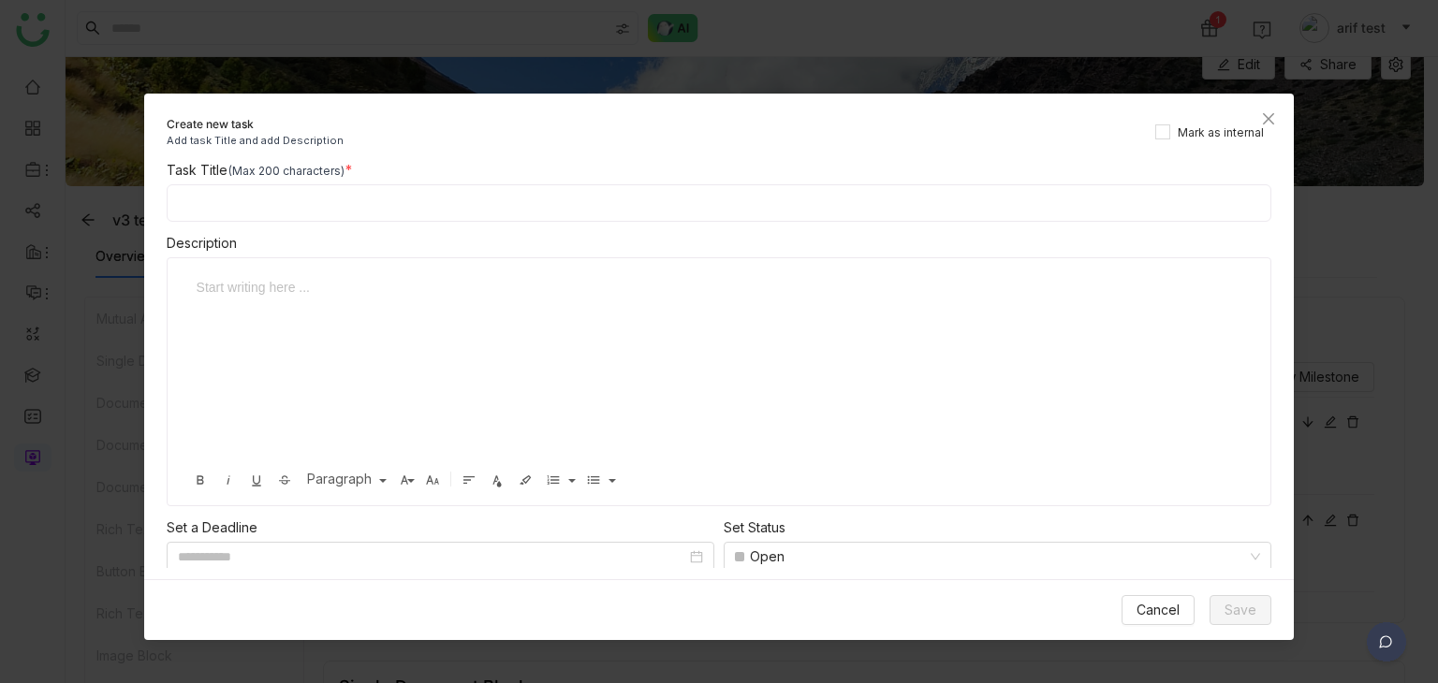
click at [56, 365] on nz-modal-container "Create new task Add task Title and add Description Mark as internal Task Title …" at bounding box center [719, 341] width 1438 height 683
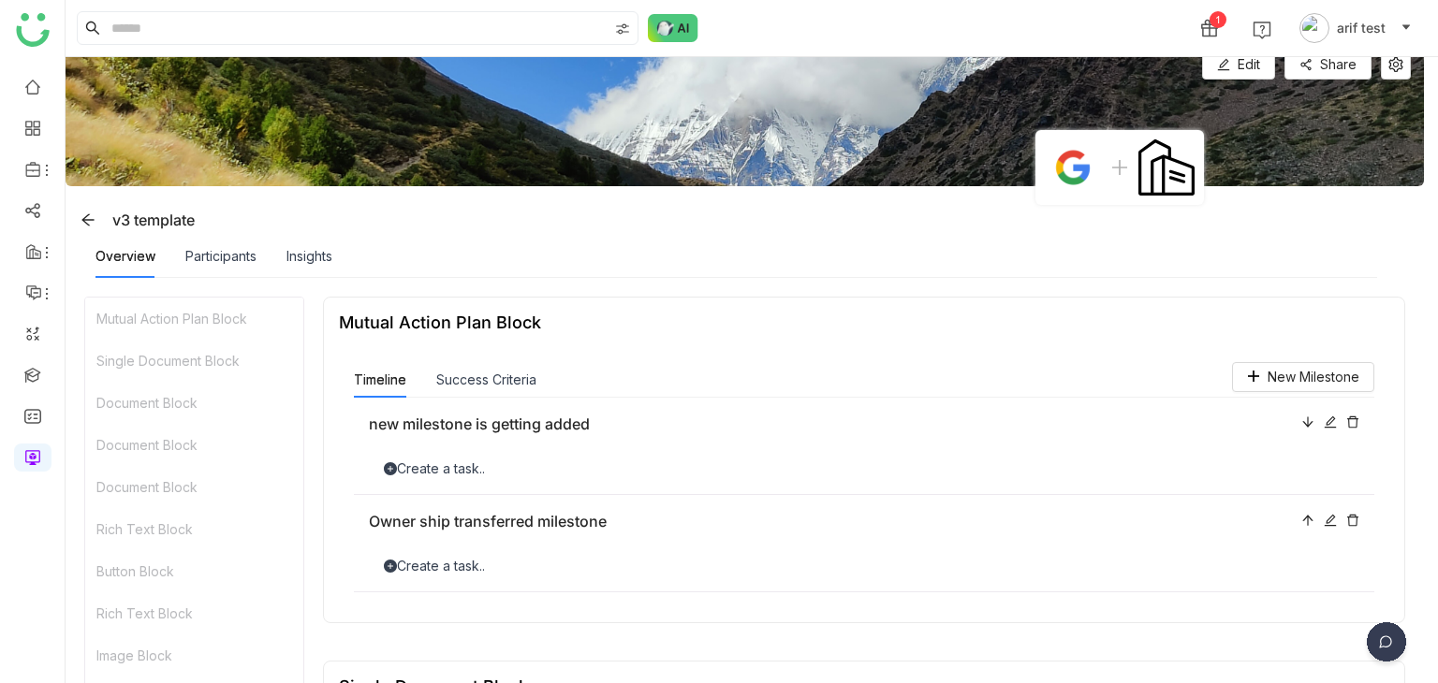
scroll to position [0, 0]
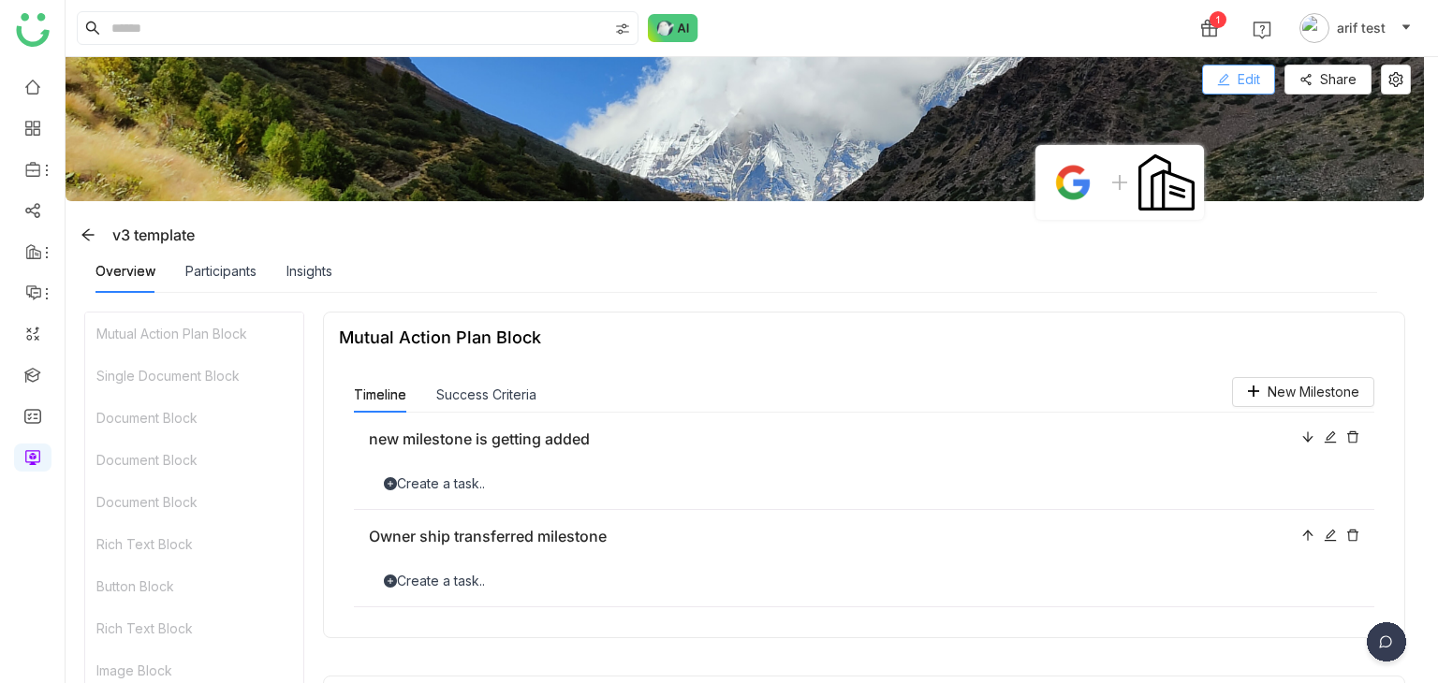
click at [1247, 89] on span "Edit" at bounding box center [1249, 79] width 22 height 21
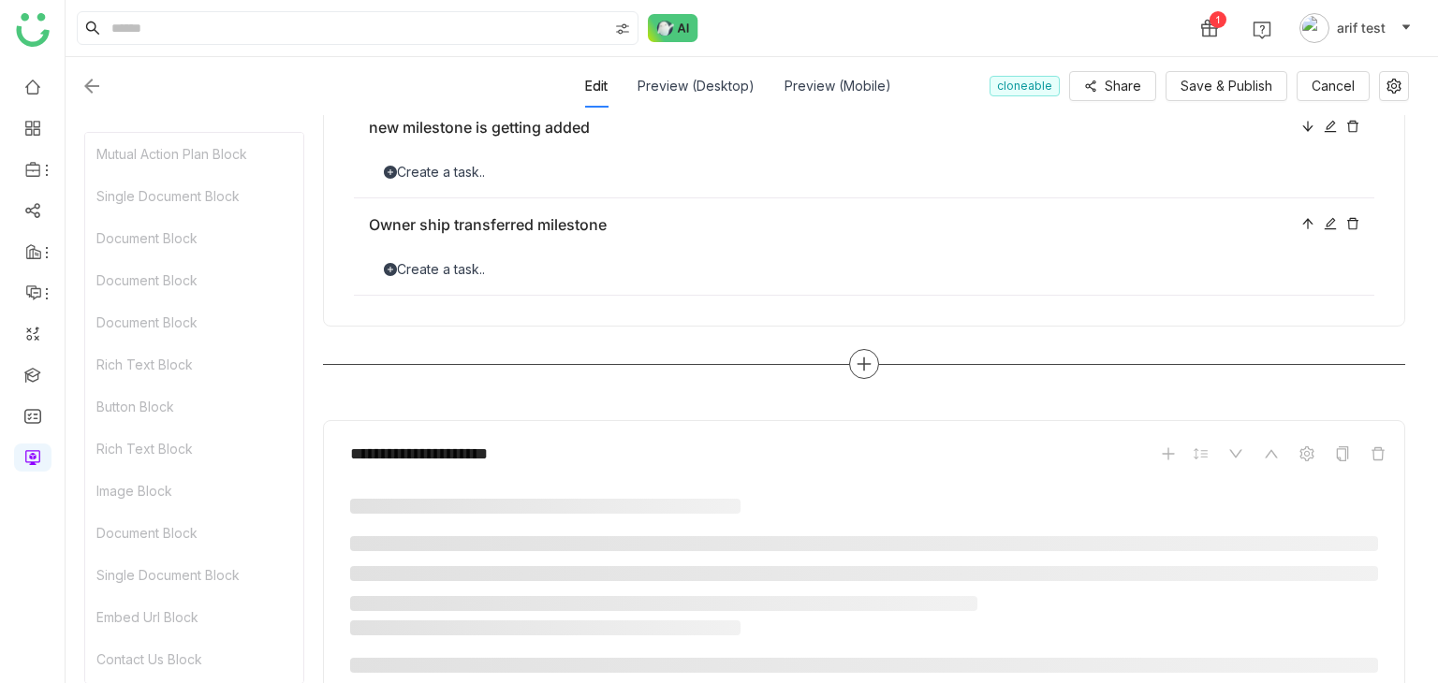
scroll to position [384, 0]
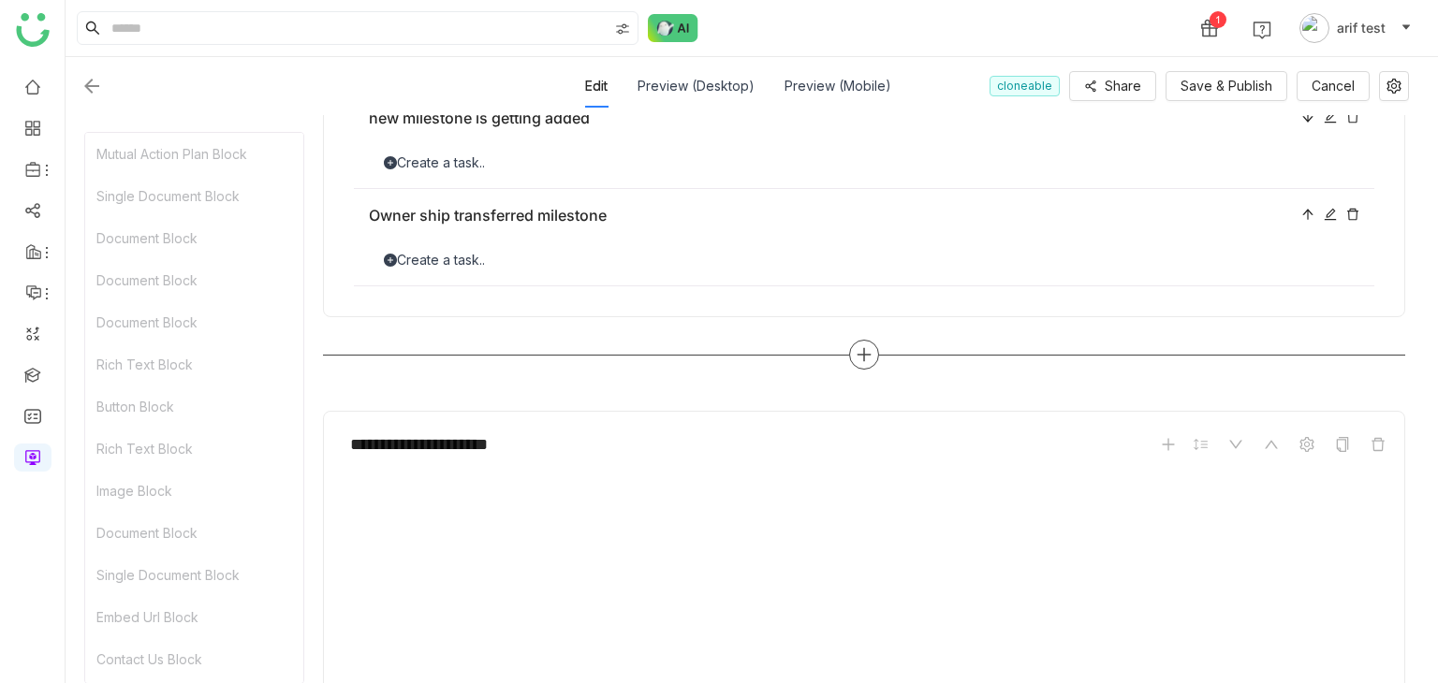
click at [874, 359] on div at bounding box center [864, 355] width 30 height 30
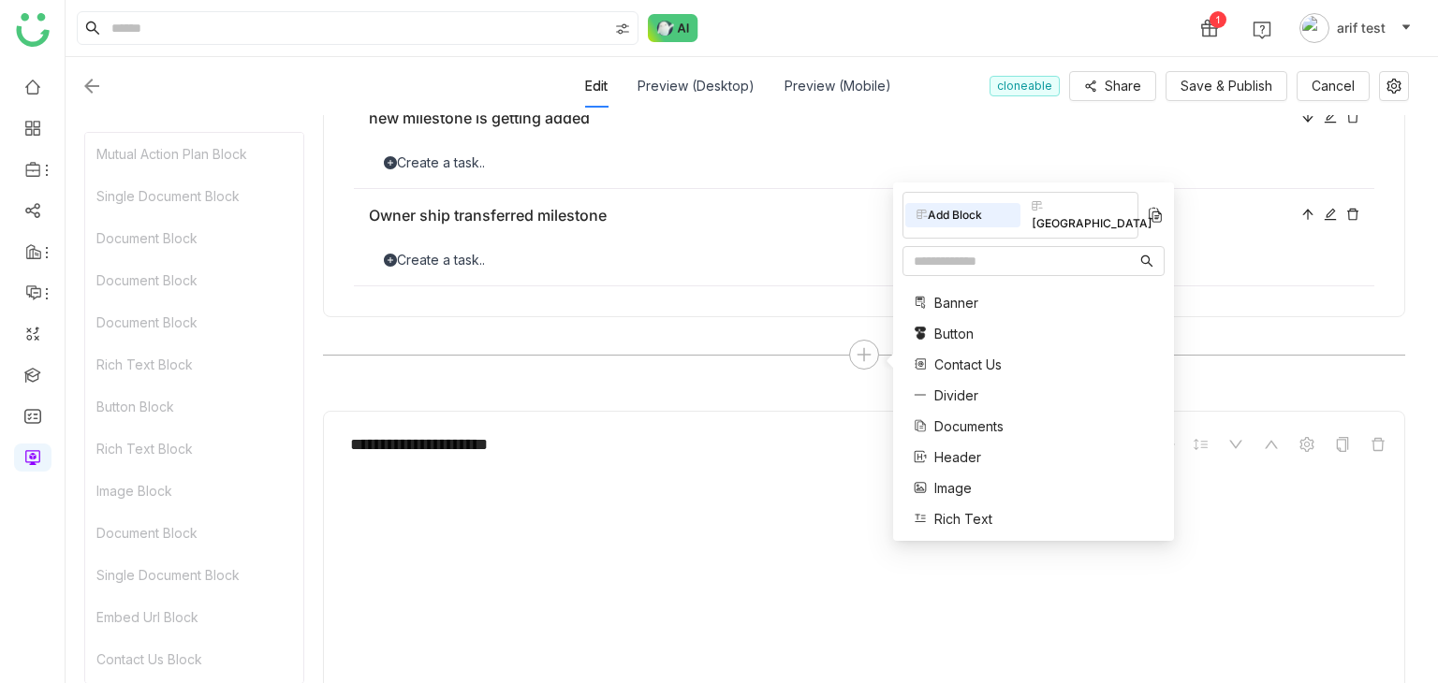
click at [1116, 211] on div "[GEOGRAPHIC_DATA]" at bounding box center [1077, 215] width 115 height 41
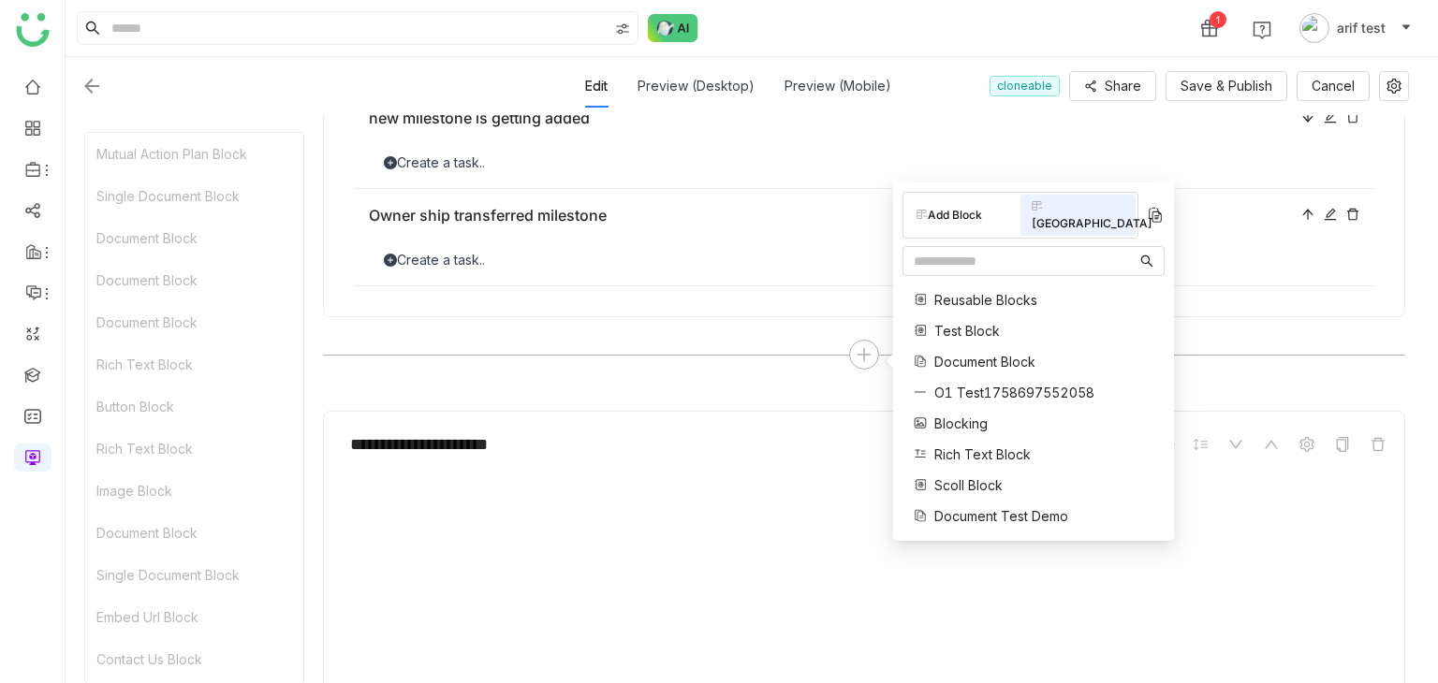
scroll to position [246, 0]
click at [1136, 321] on div at bounding box center [1142, 331] width 13 height 21
click at [947, 414] on span "Blocking" at bounding box center [960, 424] width 53 height 20
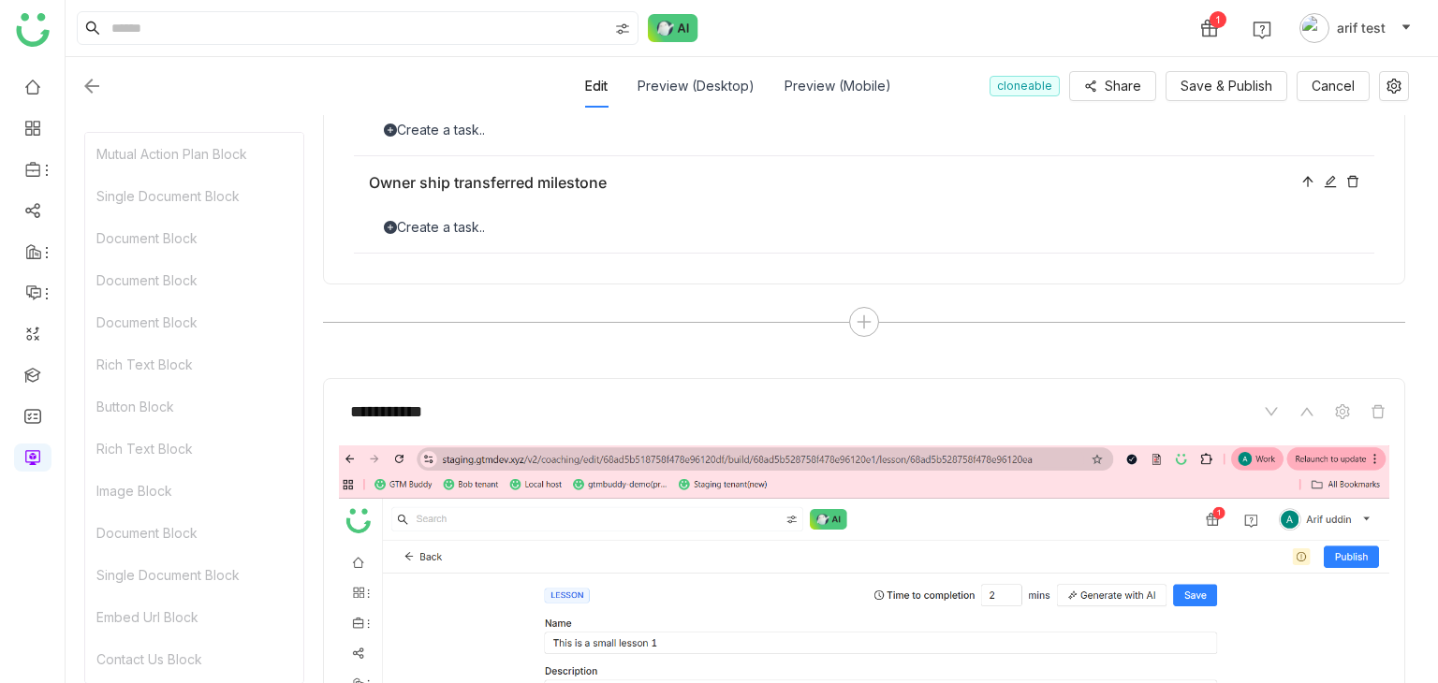
scroll to position [402, 0]
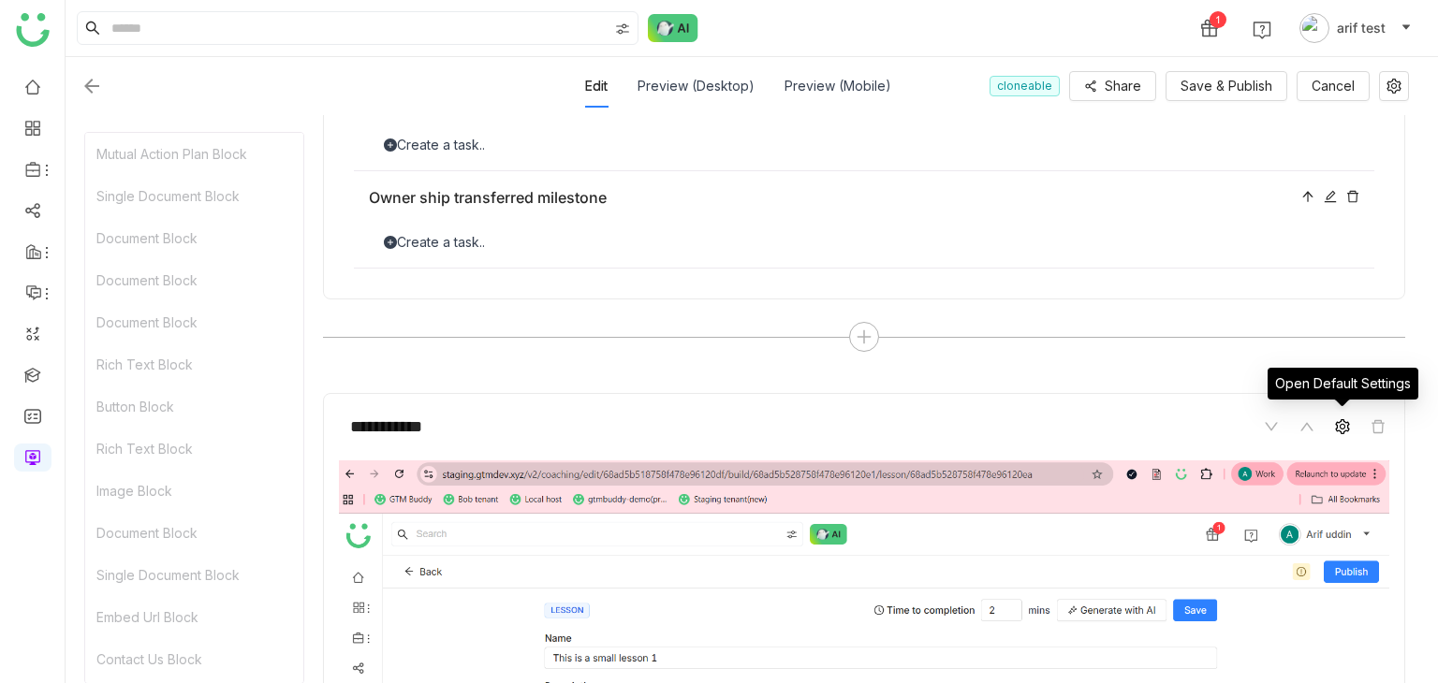
click at [1340, 419] on icon at bounding box center [1342, 426] width 15 height 15
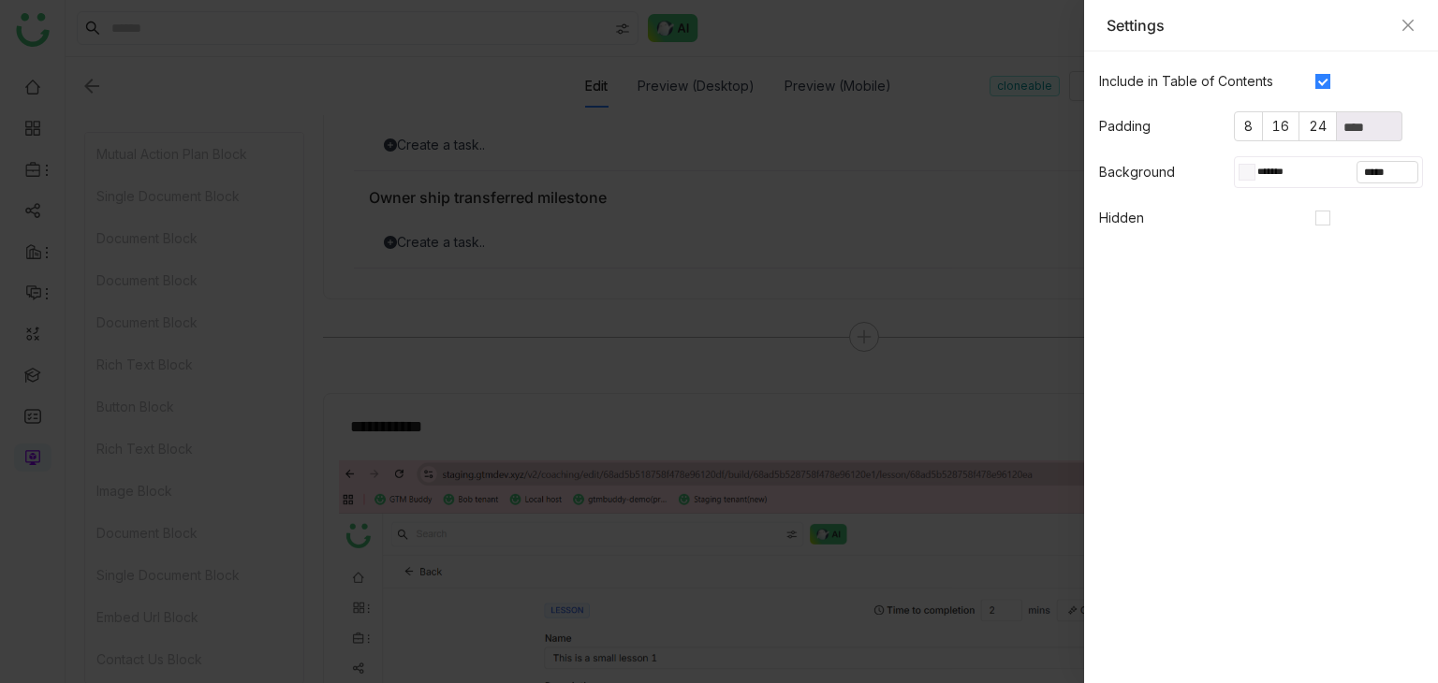
click at [1399, 28] on div "Settings" at bounding box center [1260, 25] width 309 height 21
click at [1414, 20] on icon "Close" at bounding box center [1407, 25] width 15 height 15
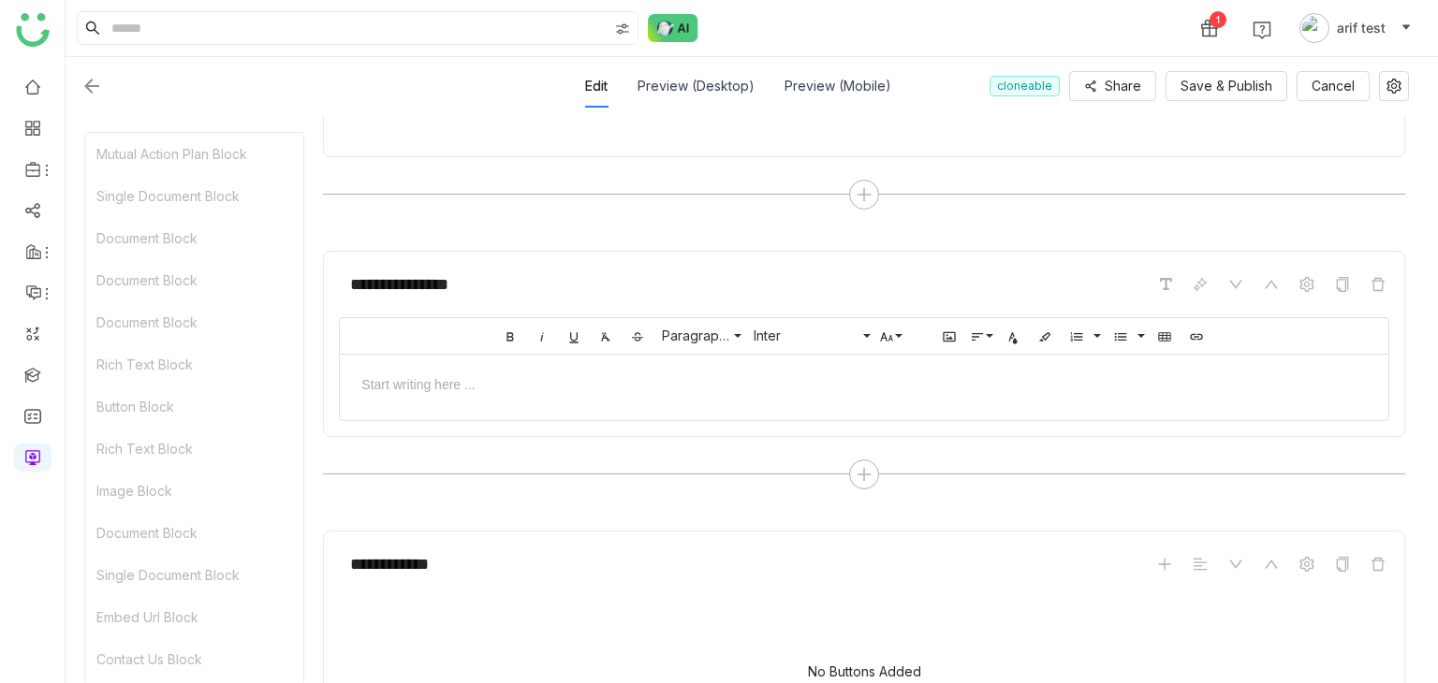
scroll to position [2893, 0]
click at [852, 375] on div at bounding box center [864, 383] width 1011 height 20
click at [857, 465] on icon at bounding box center [864, 473] width 17 height 17
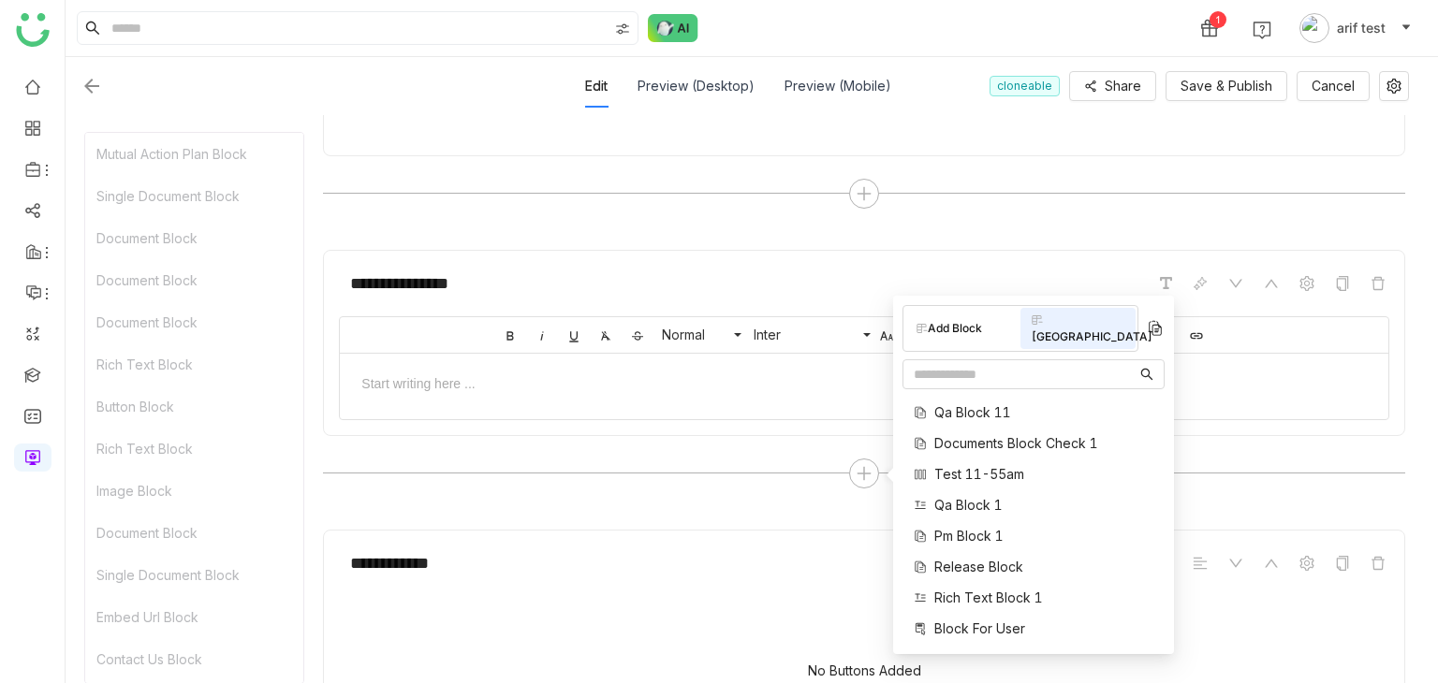
click at [816, 411] on div at bounding box center [864, 414] width 1048 height 9
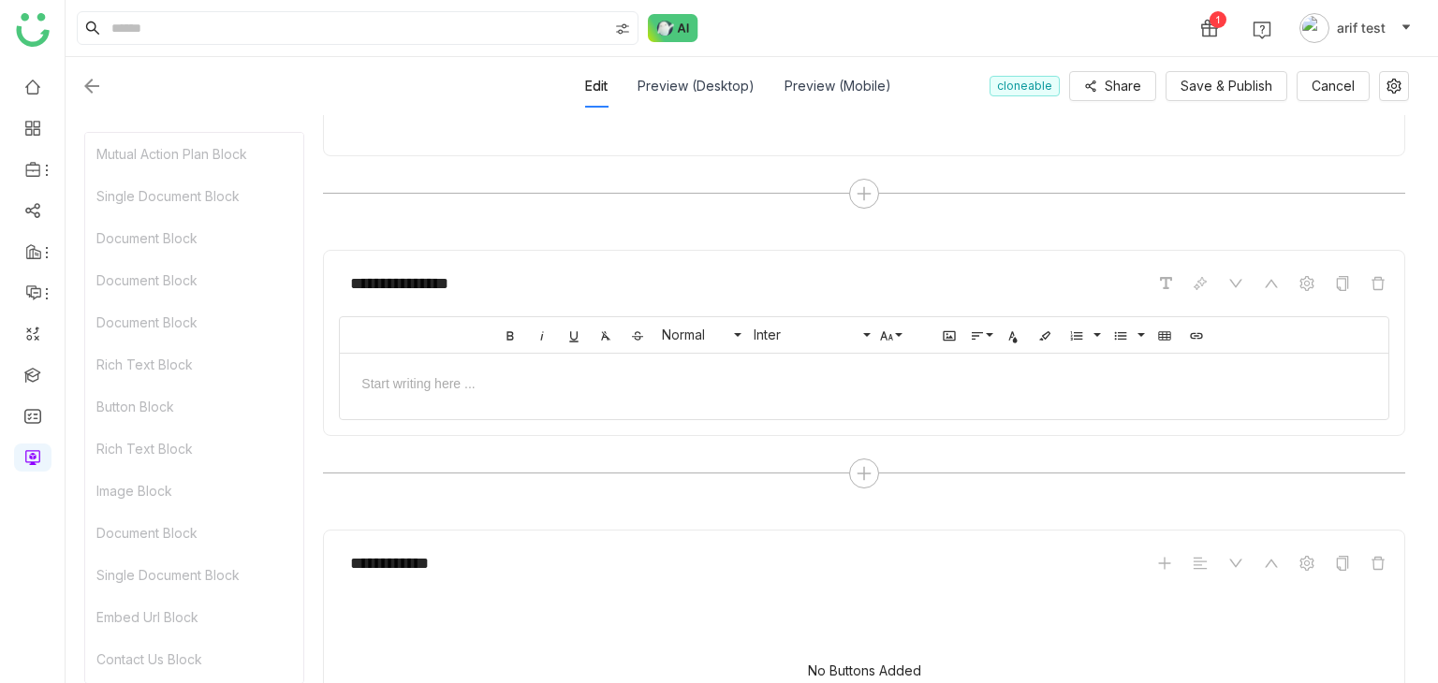
click at [814, 424] on div "**********" at bounding box center [864, 343] width 1082 height 186
click at [672, 354] on div at bounding box center [864, 382] width 1048 height 57
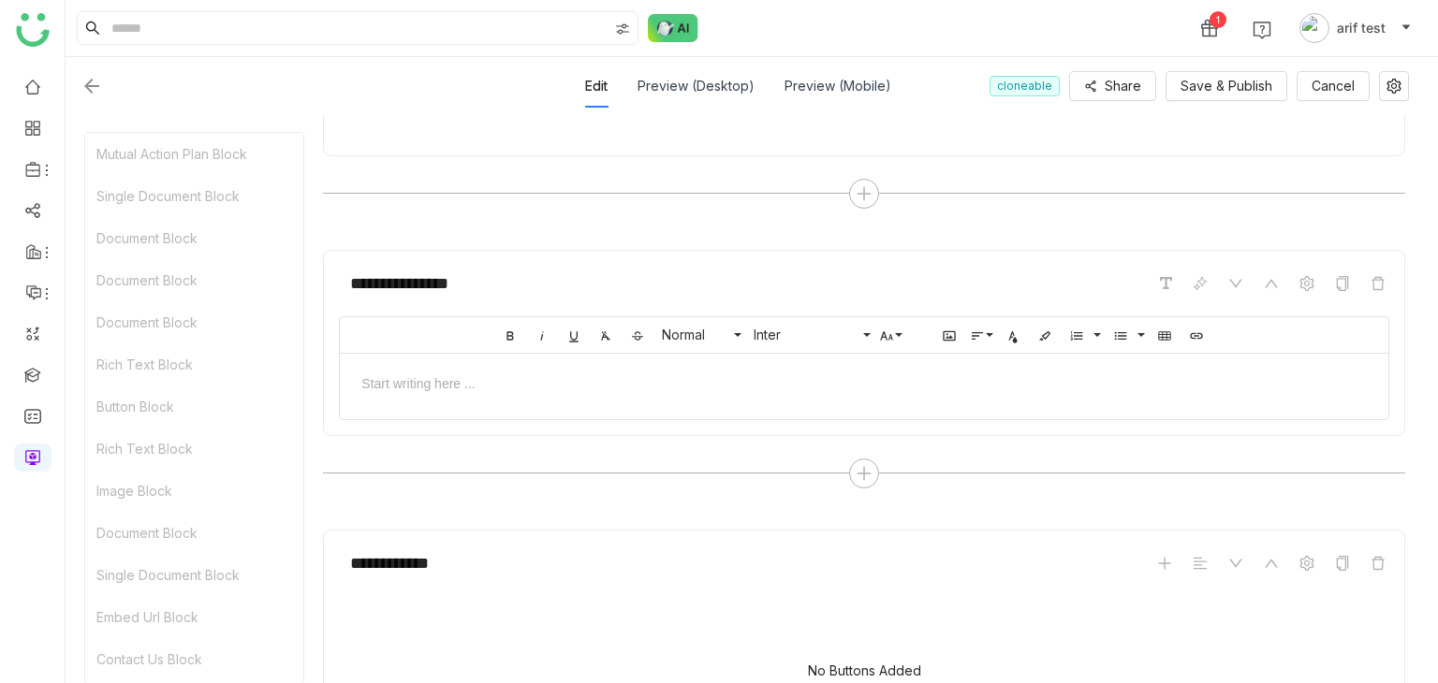
click at [672, 354] on div at bounding box center [864, 382] width 1048 height 57
click at [674, 375] on div at bounding box center [864, 383] width 1011 height 20
click at [676, 375] on div at bounding box center [864, 383] width 1011 height 20
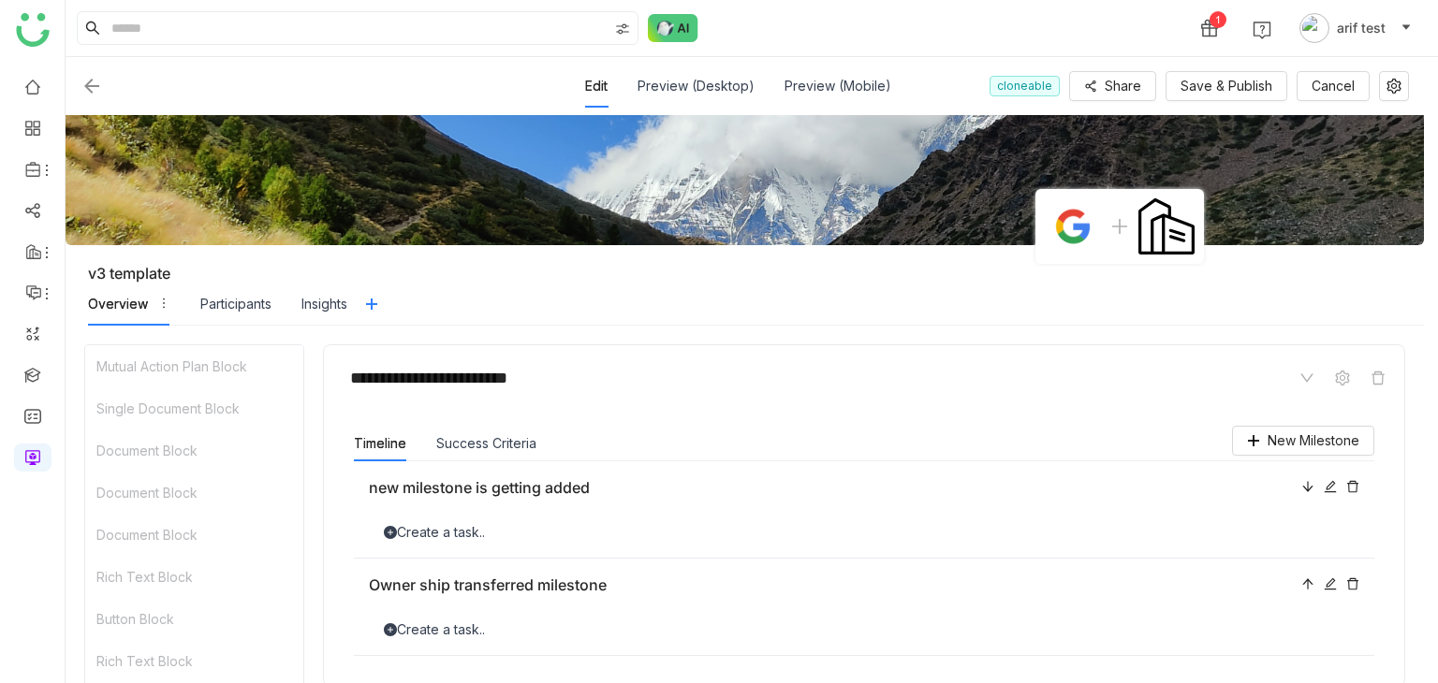
scroll to position [0, 0]
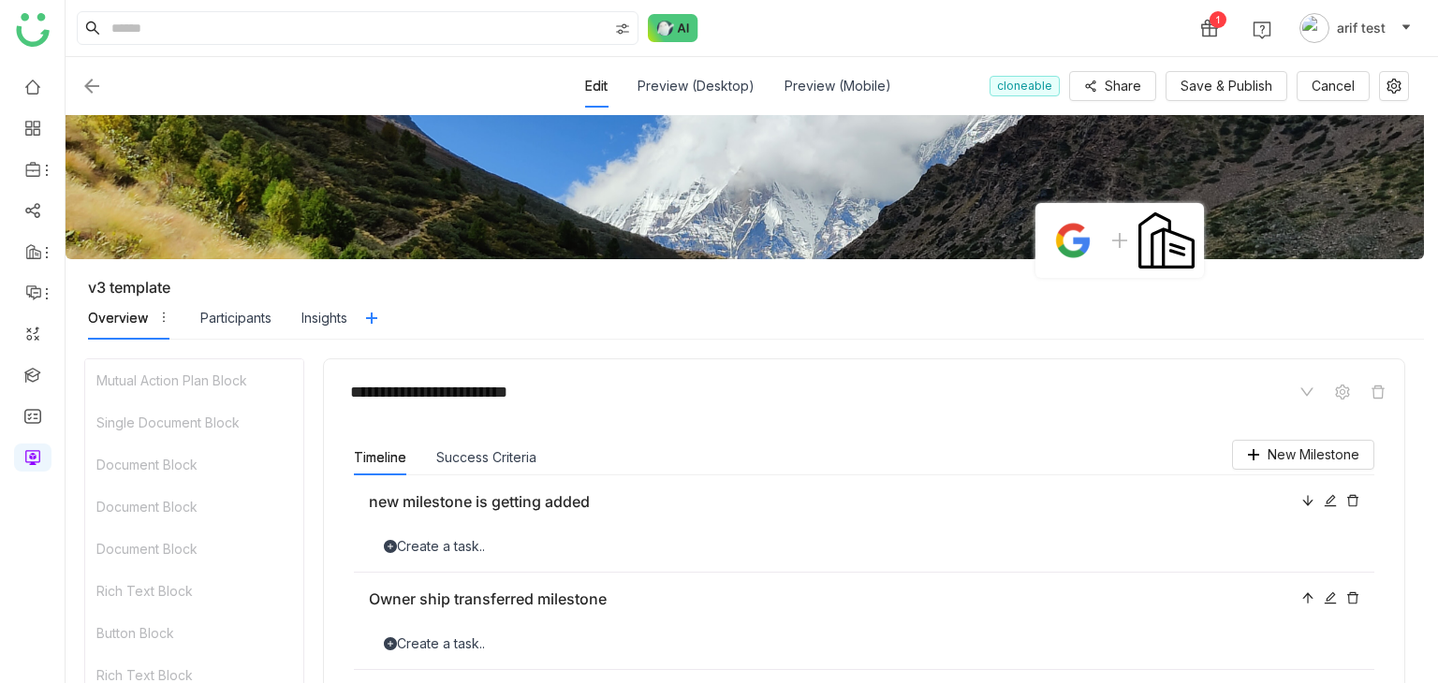
click at [1200, 112] on div "Edit Preview (Desktop) Preview (Mobile) cloneable Share Save & Publish Cancel" at bounding box center [745, 86] width 1358 height 58
click at [1216, 90] on span "Save & Publish" at bounding box center [1226, 86] width 92 height 21
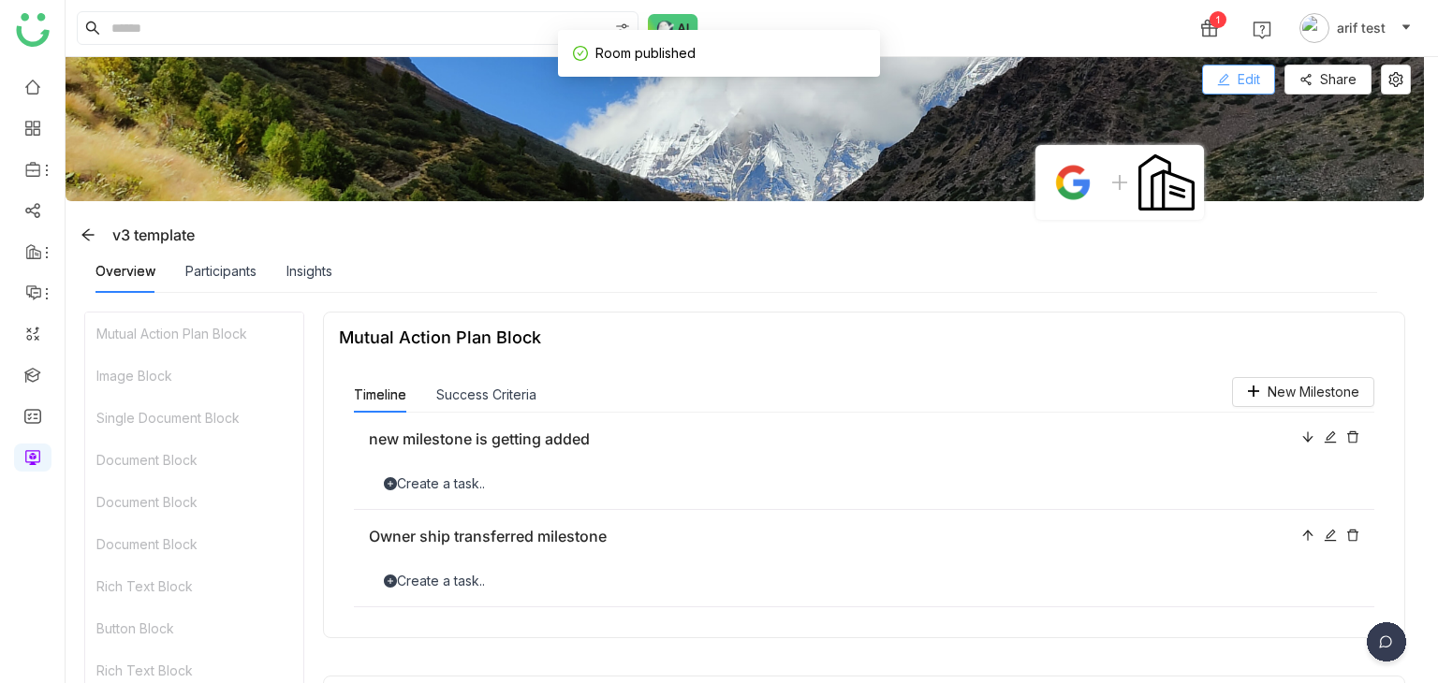
click at [1222, 82] on icon at bounding box center [1223, 79] width 13 height 13
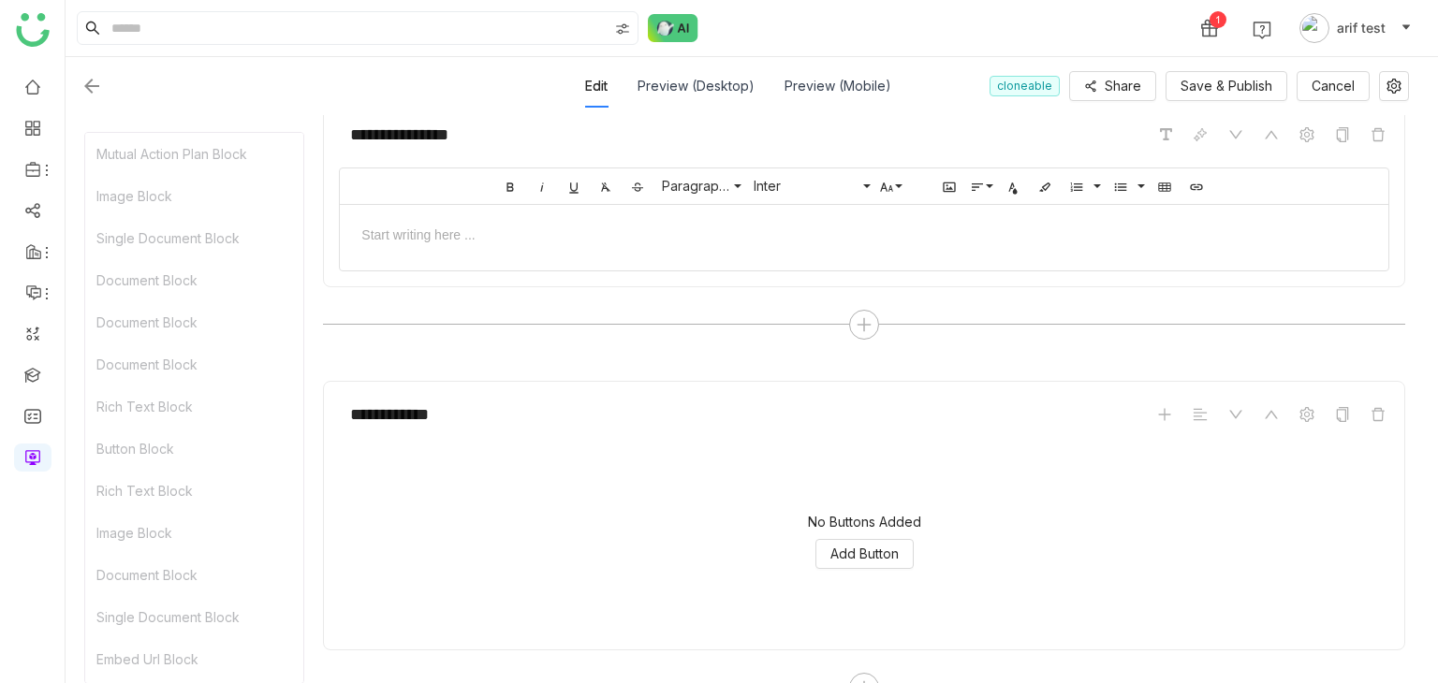
scroll to position [842, 0]
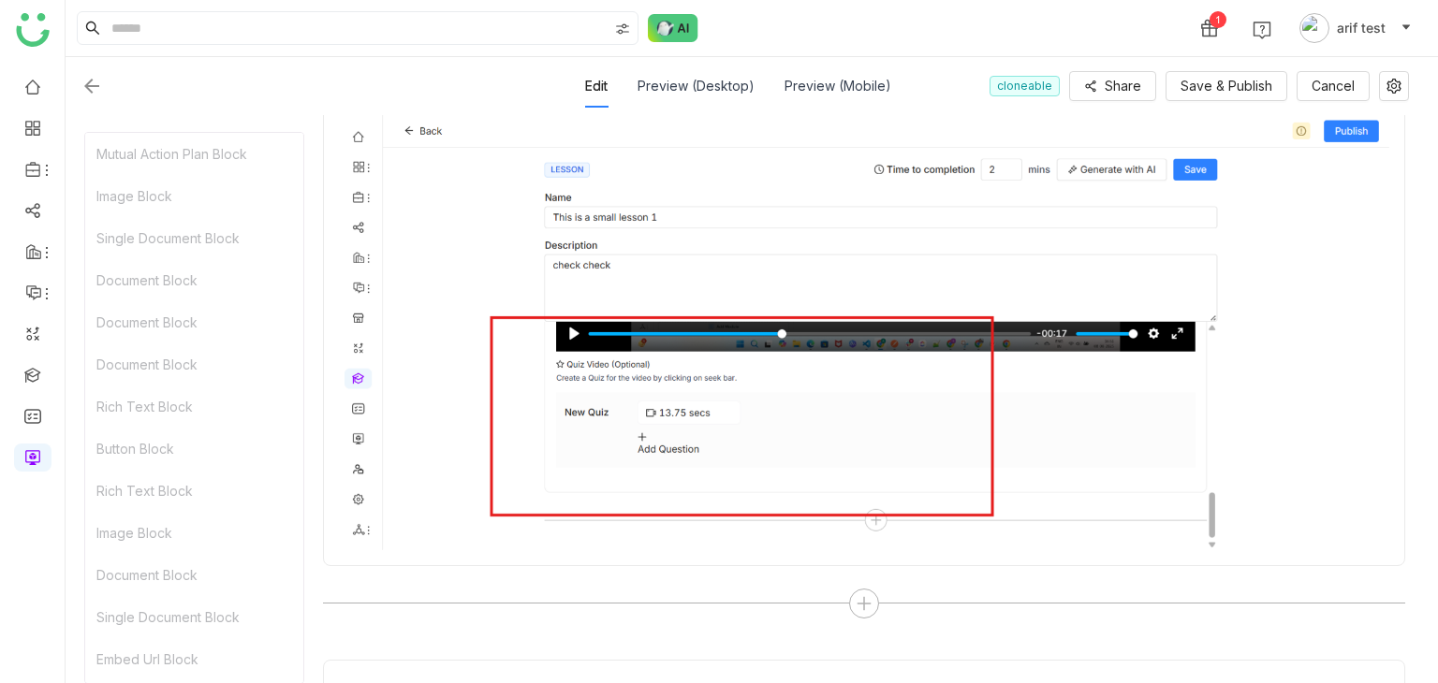
click at [87, 91] on img at bounding box center [92, 86] width 22 height 22
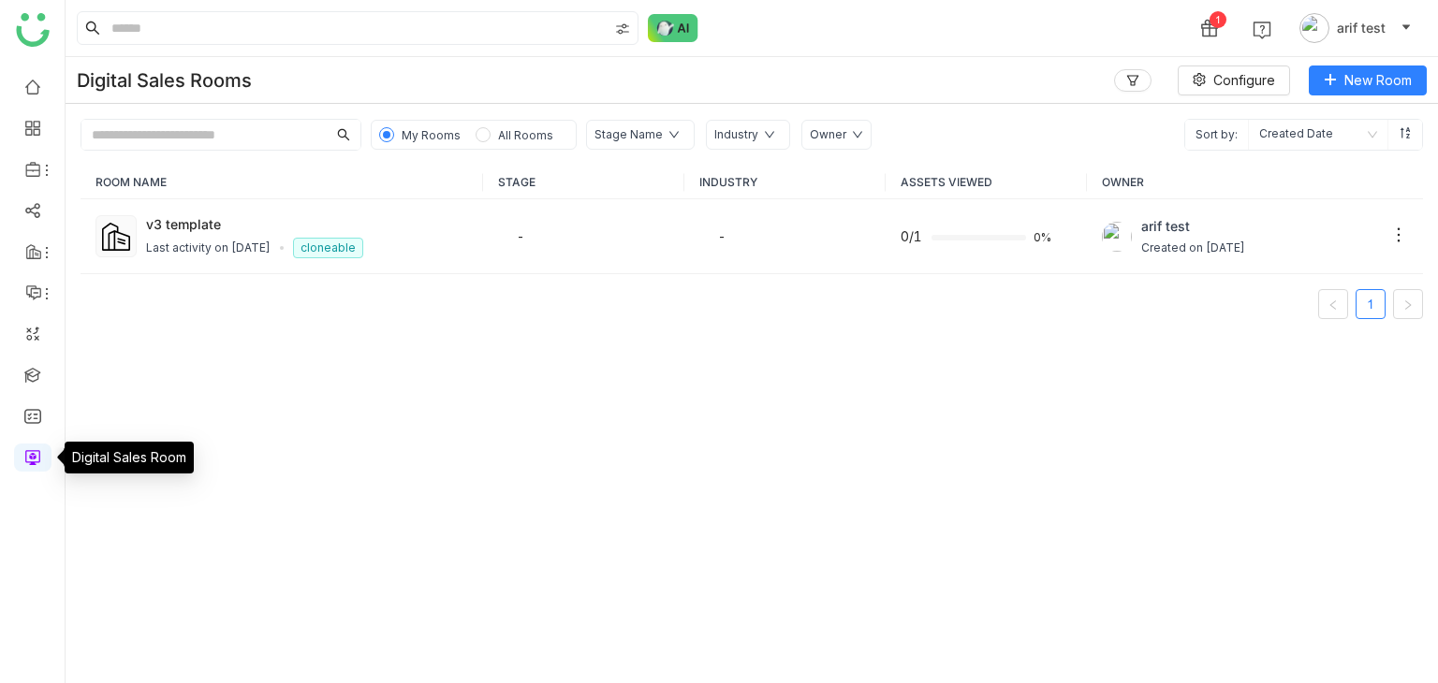
click at [41, 464] on link at bounding box center [32, 456] width 17 height 16
click at [33, 451] on link at bounding box center [32, 456] width 17 height 16
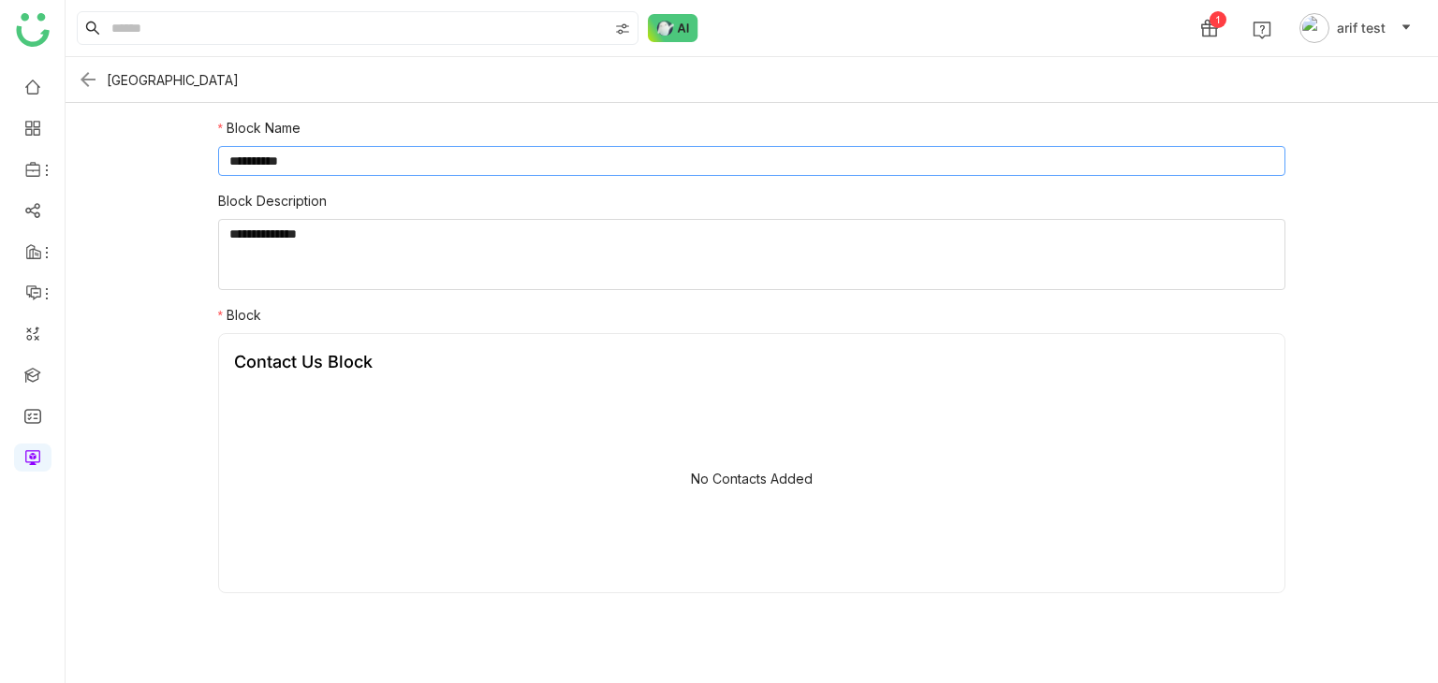
click at [609, 160] on input "**********" at bounding box center [752, 161] width 1068 height 30
click at [689, 446] on div "No Contacts Added" at bounding box center [752, 483] width 1036 height 187
